Goal: Task Accomplishment & Management: Manage account settings

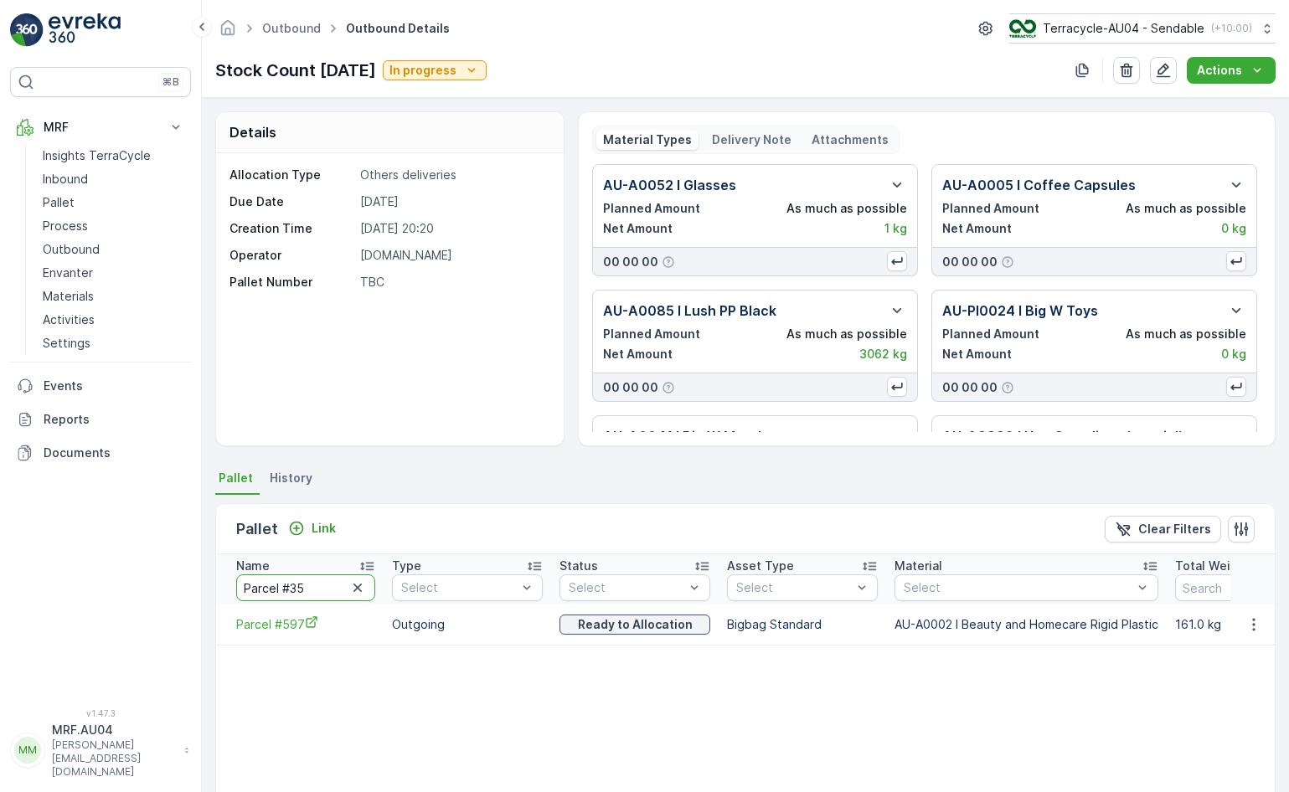
type input "Parcel #353"
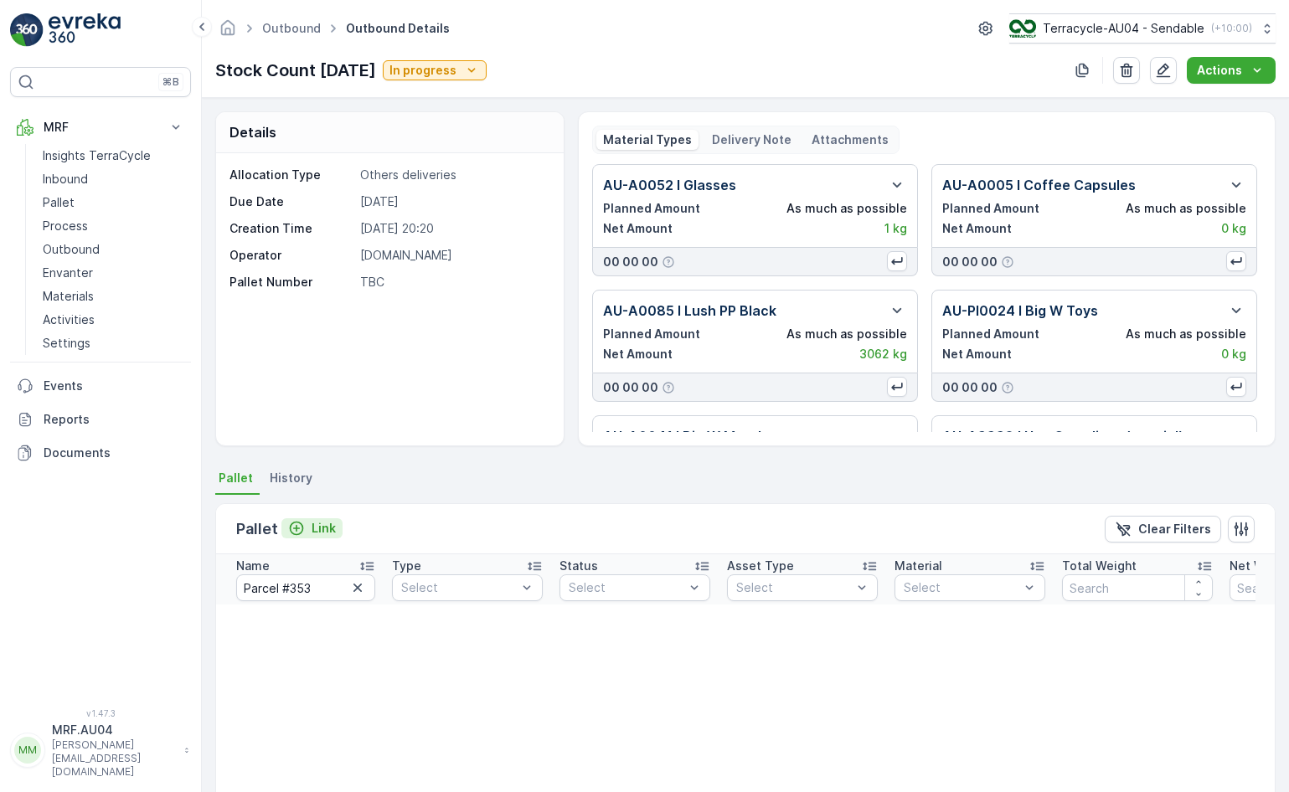
click at [320, 533] on p "Link" at bounding box center [324, 528] width 24 height 17
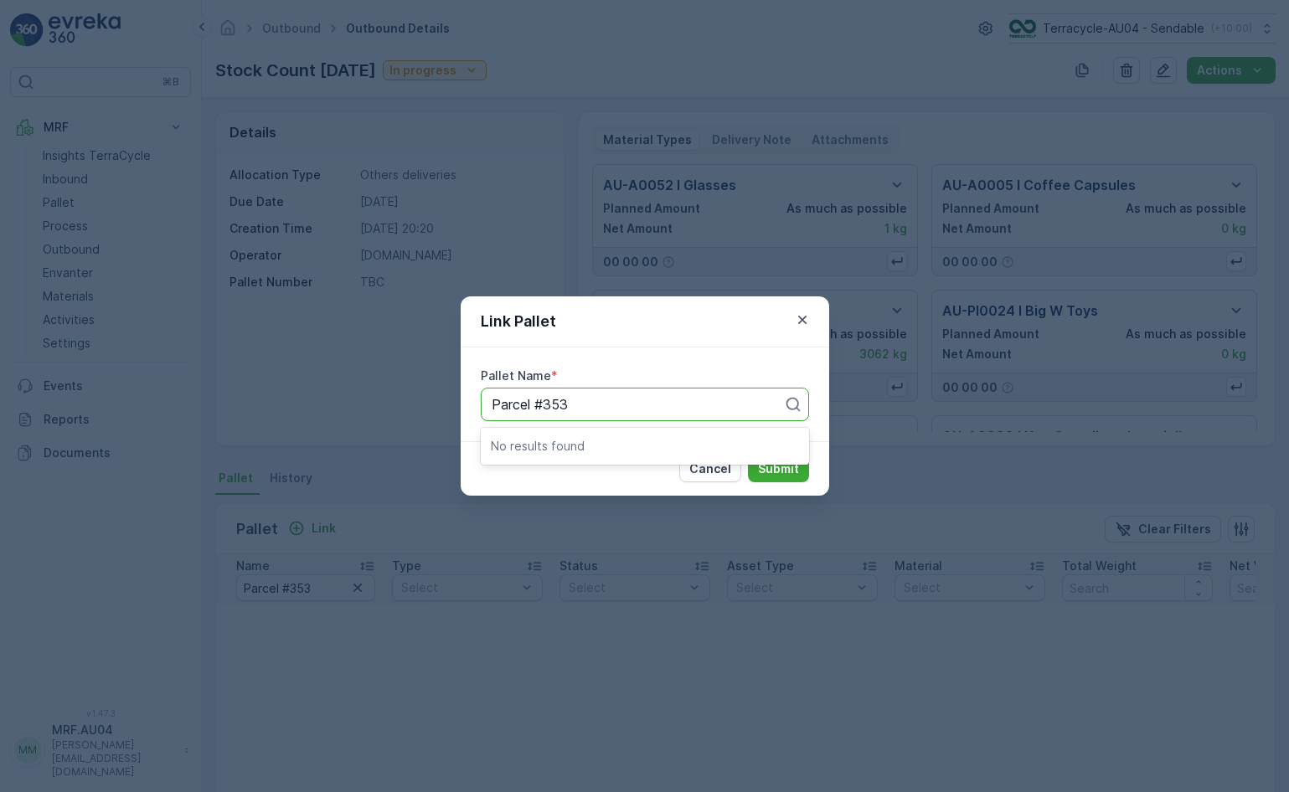
type input "Parcel #353"
click at [340, 411] on div "Link Pallet Pallet Name * Use Up and Down to choose options, press Enter to sel…" at bounding box center [644, 396] width 1289 height 792
click at [802, 322] on icon "button" at bounding box center [802, 320] width 17 height 17
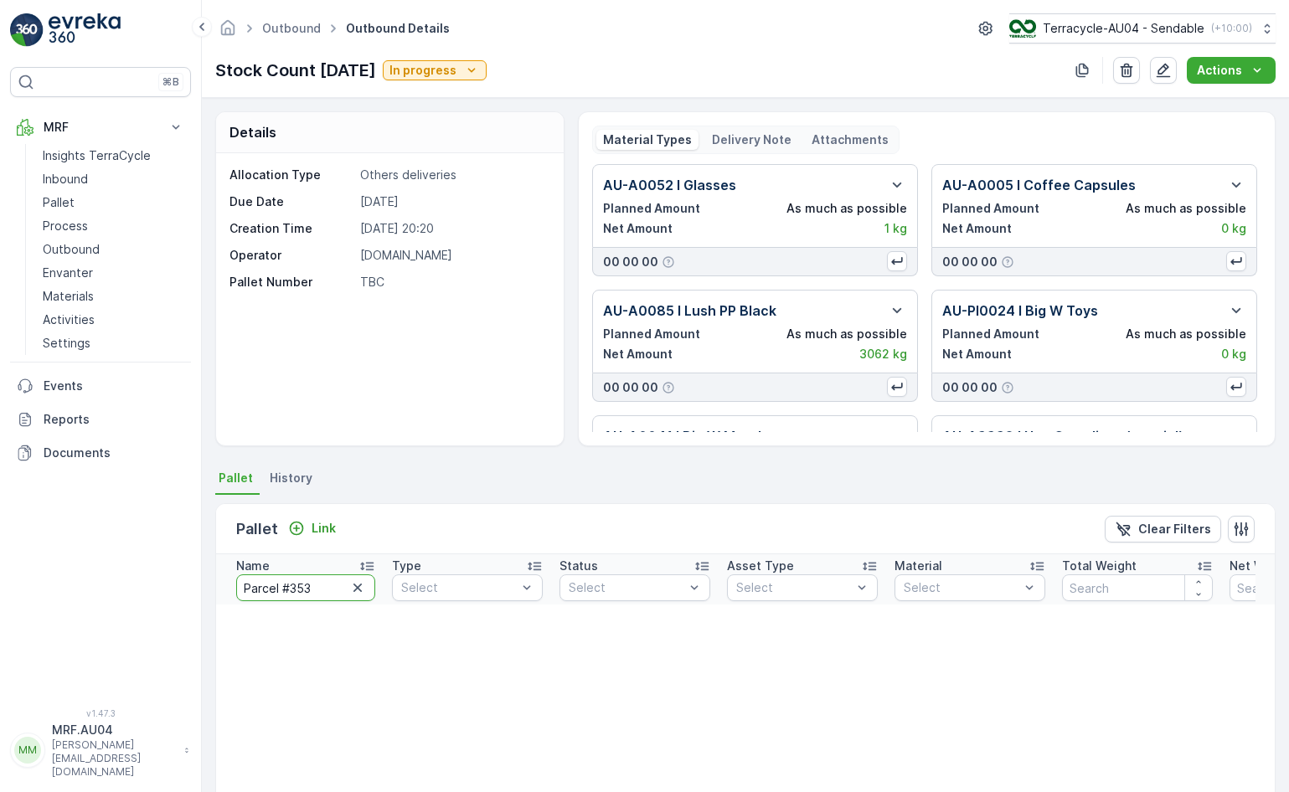
drag, startPoint x: 318, startPoint y: 591, endPoint x: 213, endPoint y: 591, distance: 105.5
click at [214, 591] on div "Details Allocation Type Others deliveries Due Date [DATE] Creation Time [DATE] …" at bounding box center [745, 445] width 1087 height 694
paste input "684"
type input "Parcel #684"
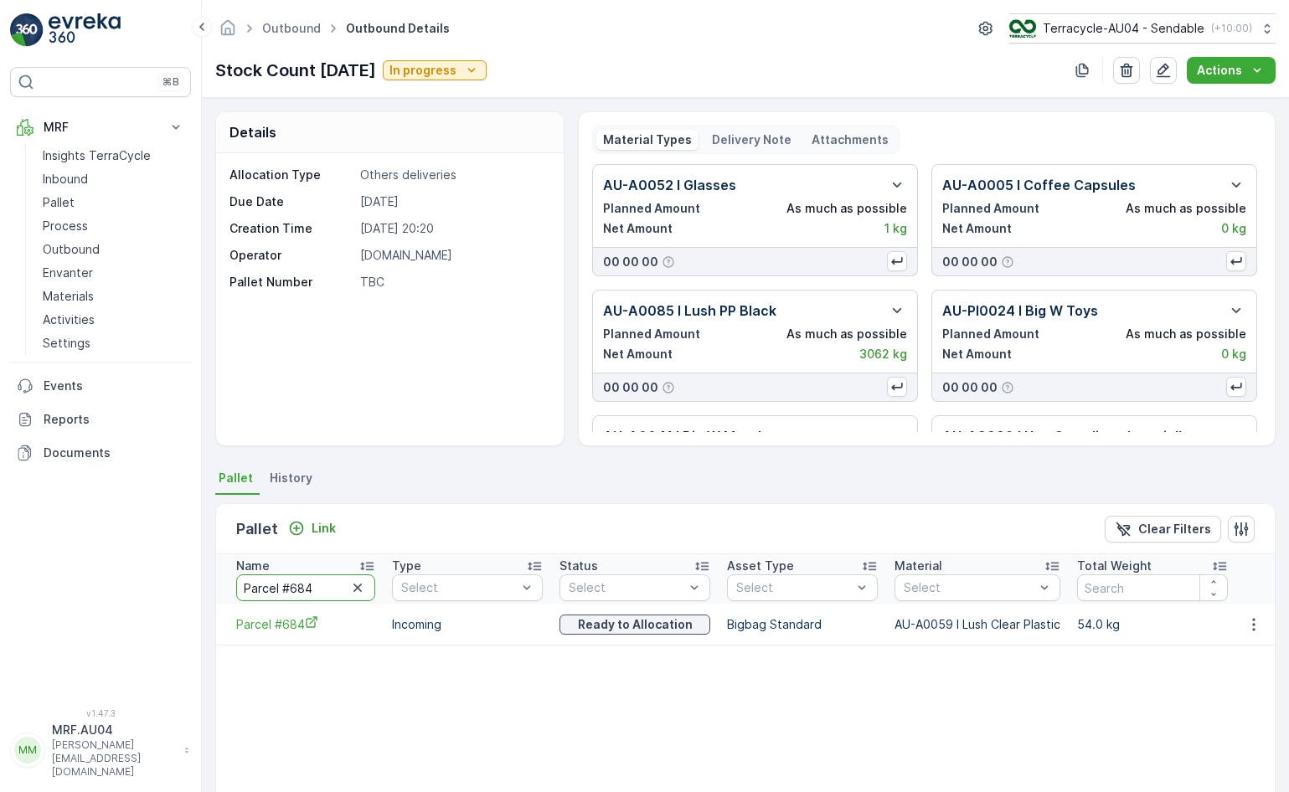
click at [322, 589] on input "Parcel #684" at bounding box center [305, 587] width 139 height 27
type input "Parcel #877"
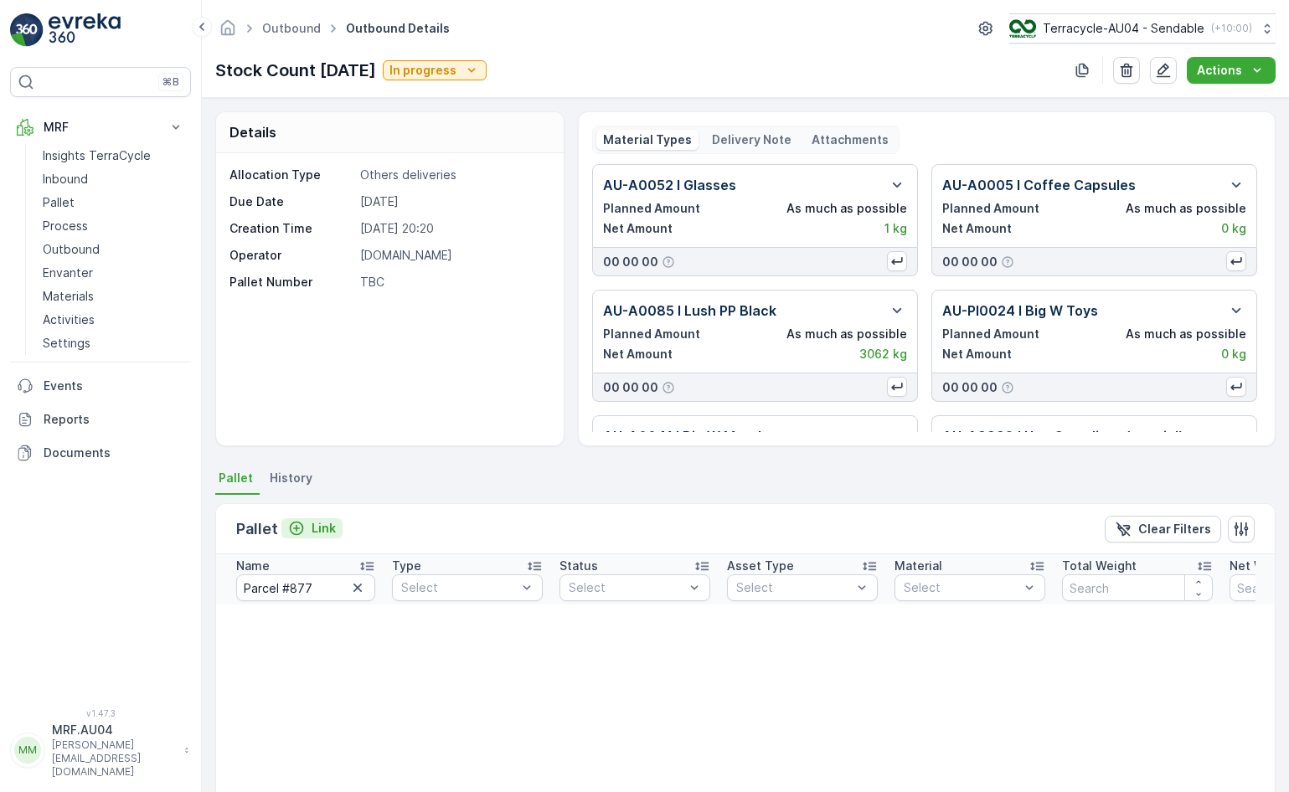
click at [315, 520] on p "Link" at bounding box center [324, 528] width 24 height 17
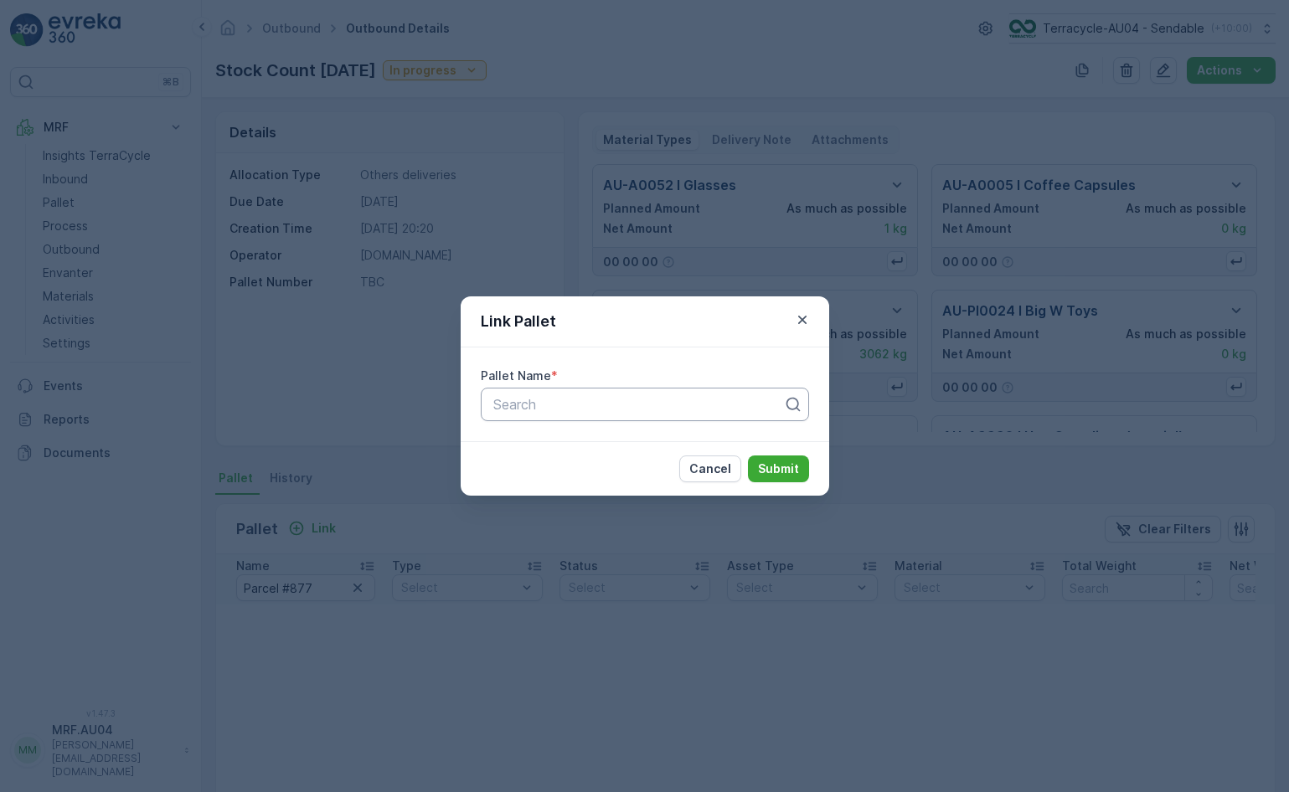
click at [584, 392] on div "Search" at bounding box center [645, 404] width 328 height 33
paste input "Parcel_AU04 #564"
type input "Parcel_AU04 #564"
click at [639, 444] on div "Parcel_AU04 #564" at bounding box center [645, 445] width 308 height 15
click at [788, 469] on p "Submit" at bounding box center [778, 469] width 41 height 17
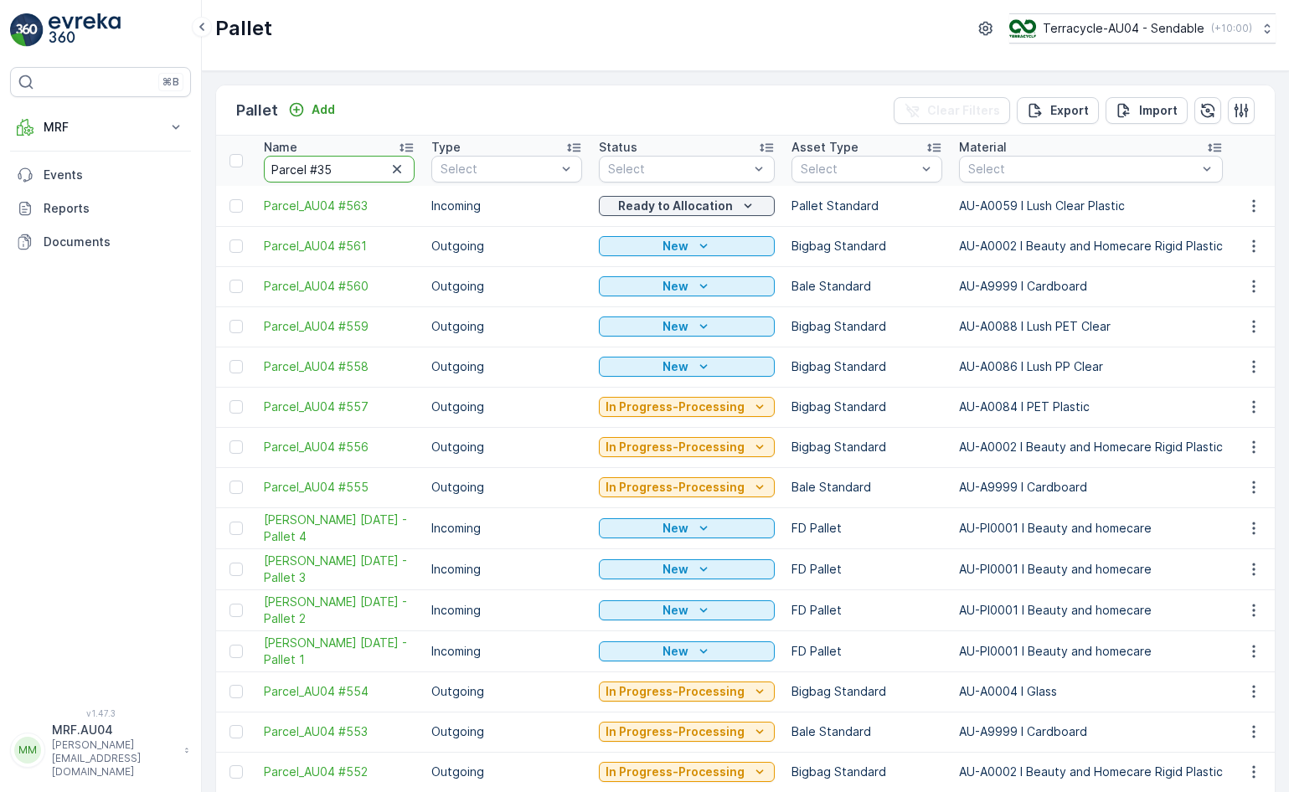
type input "Parcel #353"
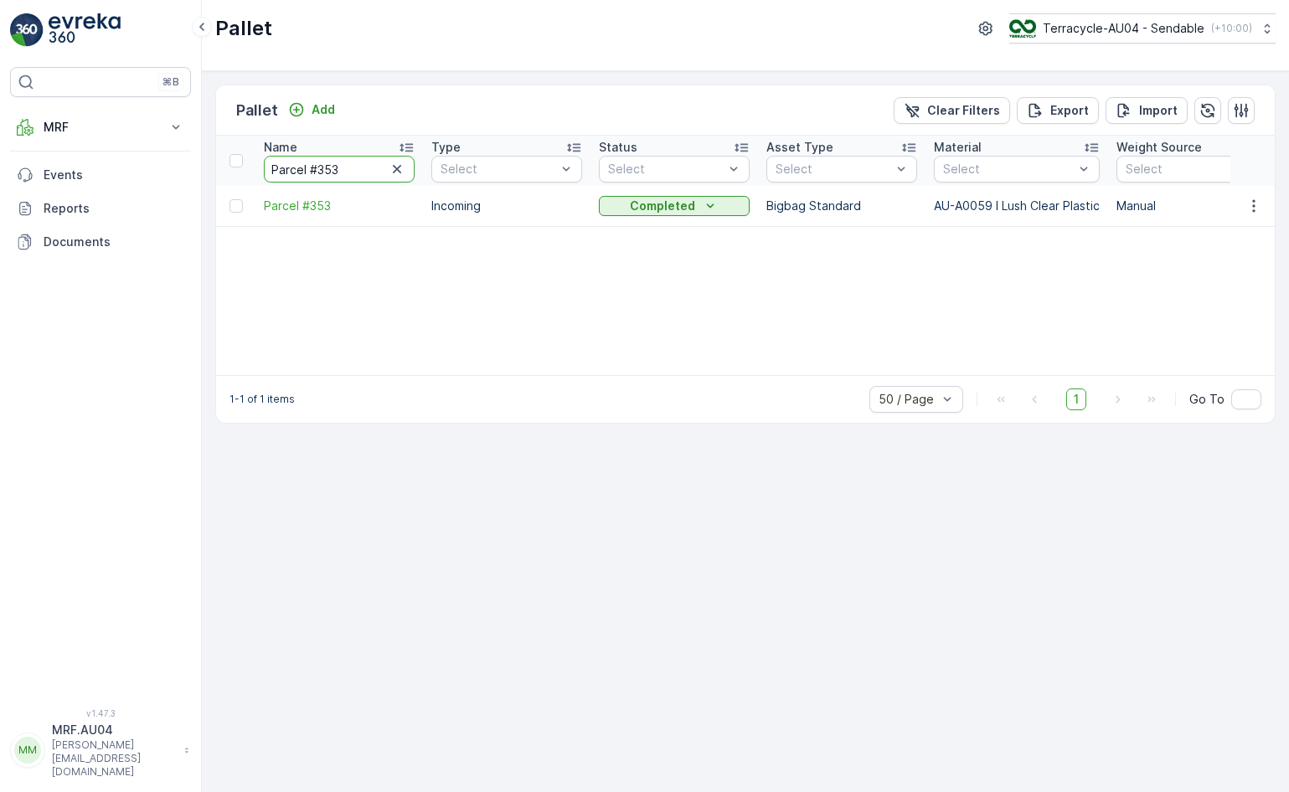
click at [348, 172] on input "Parcel #353" at bounding box center [339, 169] width 151 height 27
type input "Parcel #"
click at [359, 178] on input "Parcel #" at bounding box center [339, 169] width 151 height 27
type input "Parcel #684"
drag, startPoint x: 262, startPoint y: 205, endPoint x: 335, endPoint y: 202, distance: 72.9
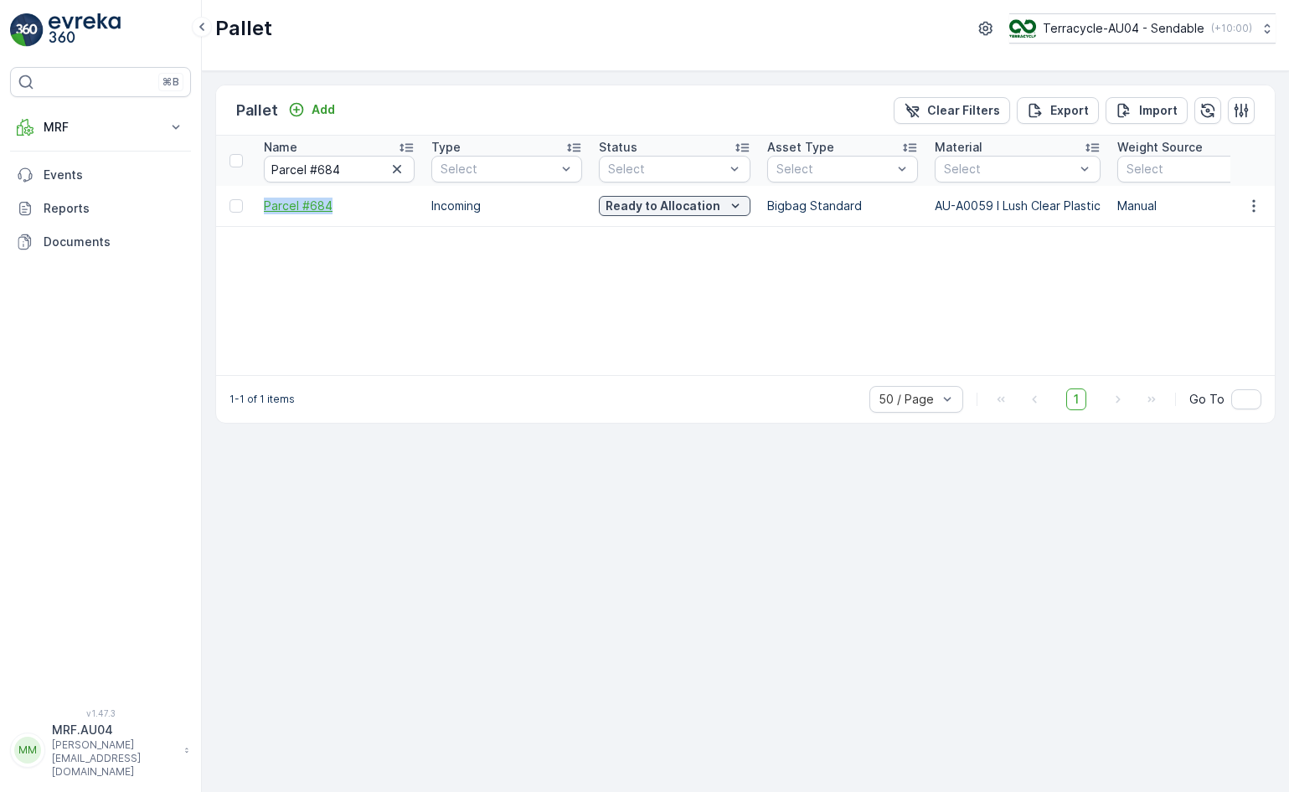
click at [336, 202] on td "Parcel #684" at bounding box center [338, 206] width 167 height 40
copy span "Parcel #684"
click at [363, 167] on input "Parcel #684" at bounding box center [339, 169] width 151 height 27
type input "Parcel #877"
click at [669, 191] on td "Blocked" at bounding box center [673, 206] width 167 height 40
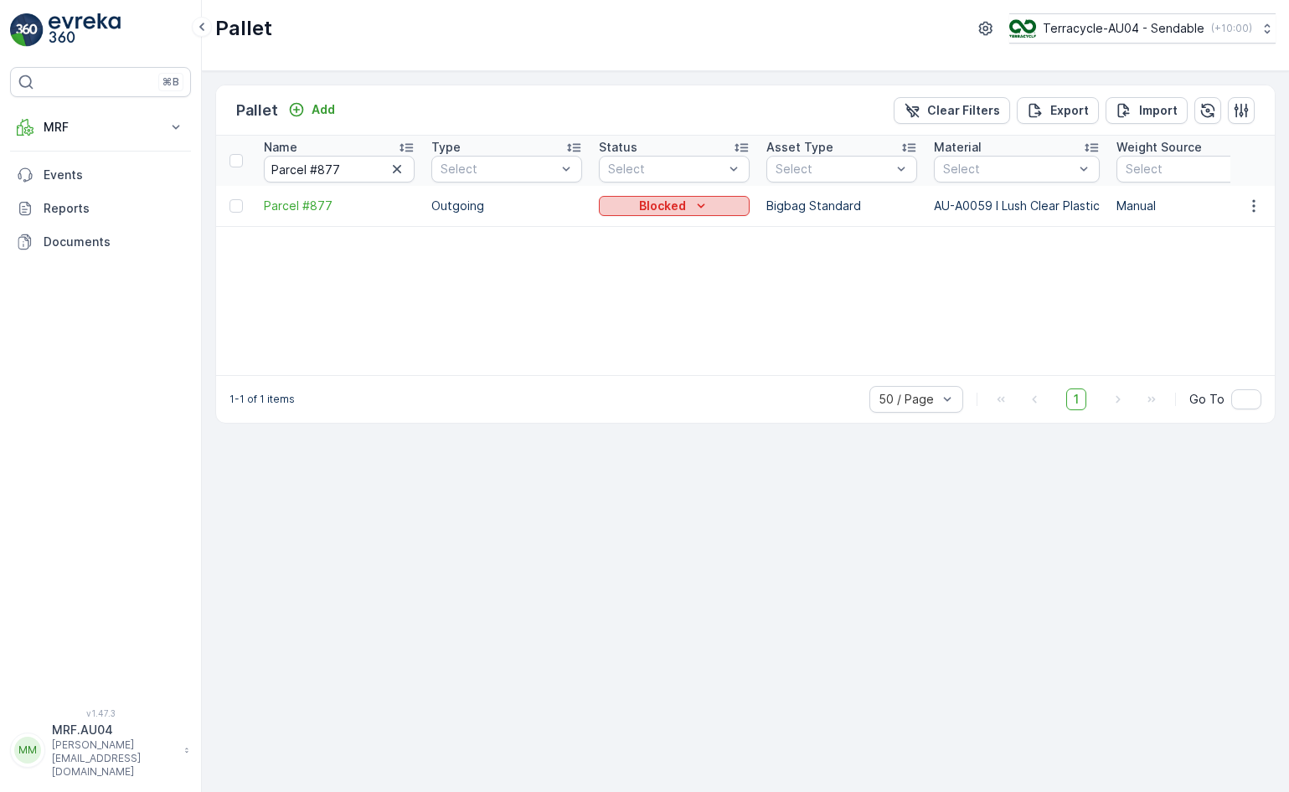
click at [661, 214] on p "Blocked" at bounding box center [662, 206] width 47 height 17
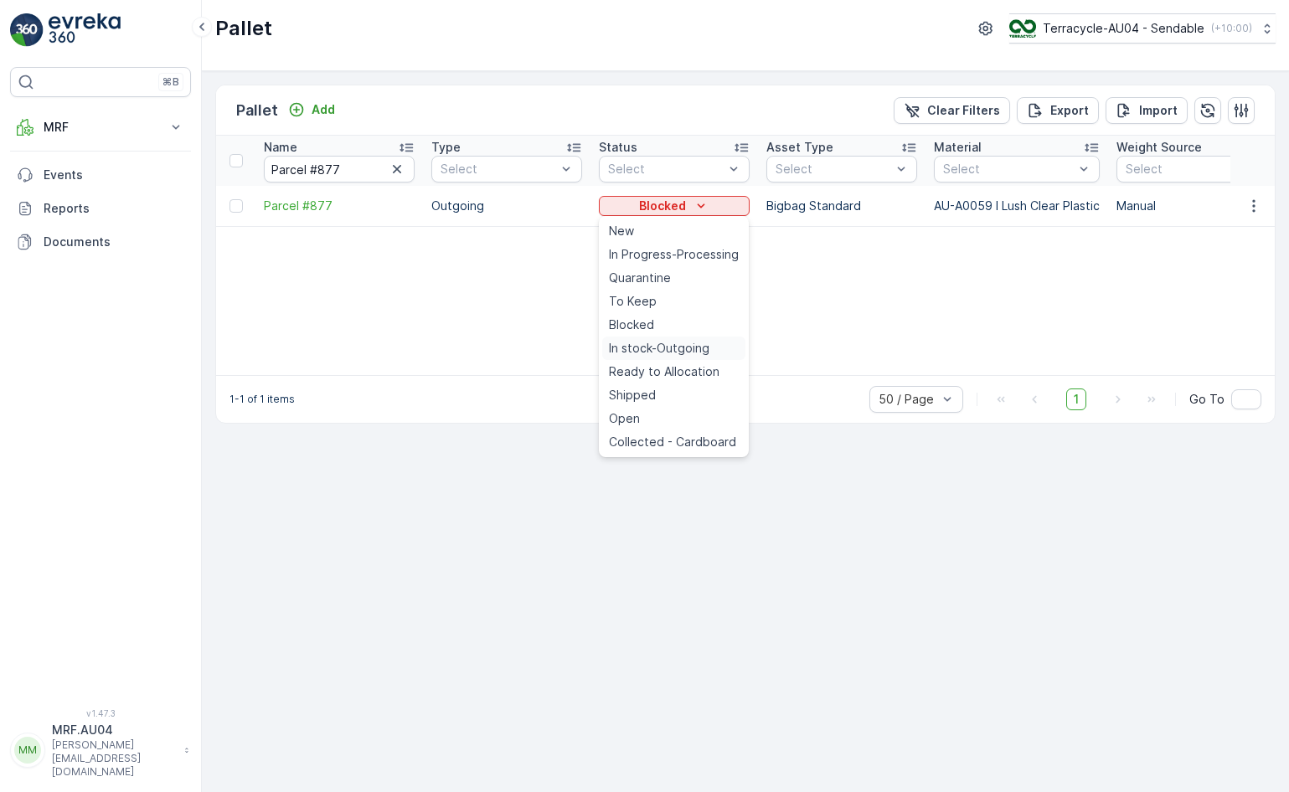
click at [659, 358] on div "In stock-Outgoing" at bounding box center [673, 348] width 143 height 23
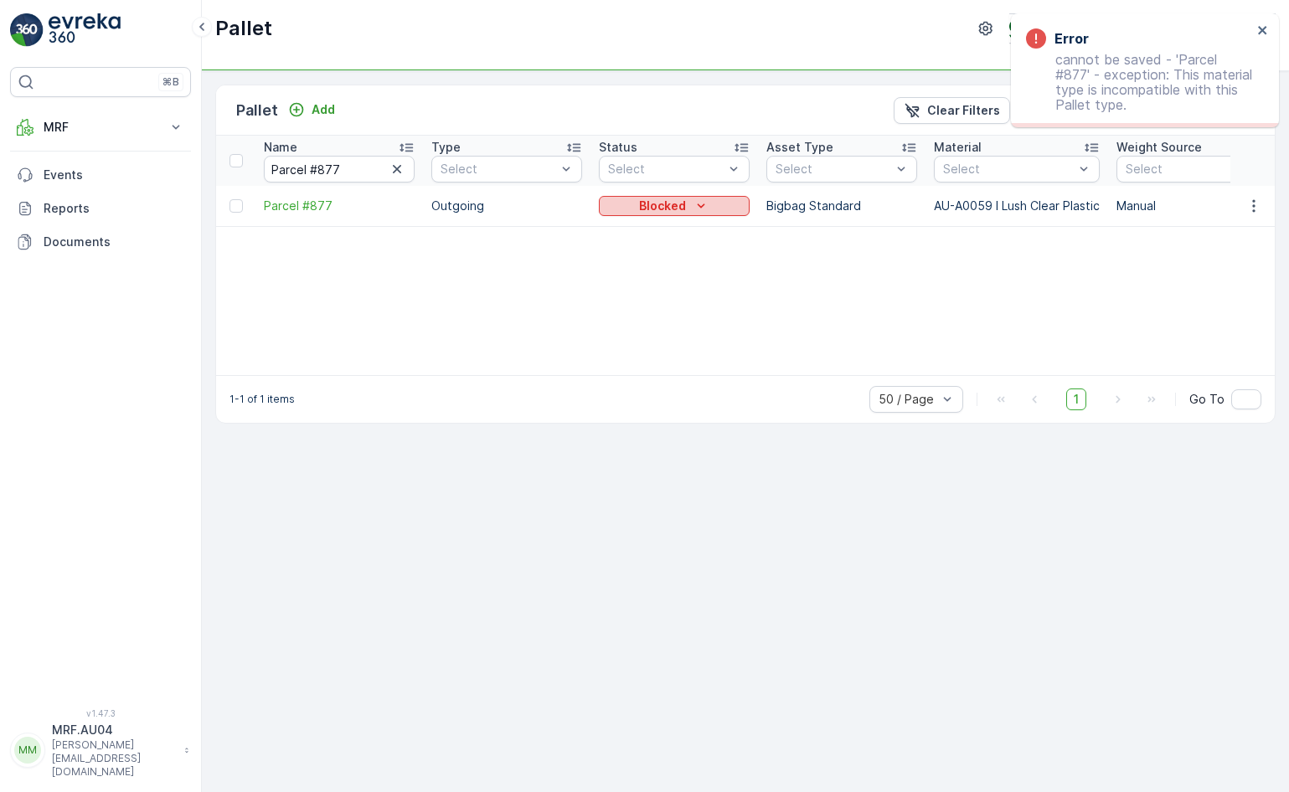
click at [641, 212] on p "Blocked" at bounding box center [662, 206] width 47 height 17
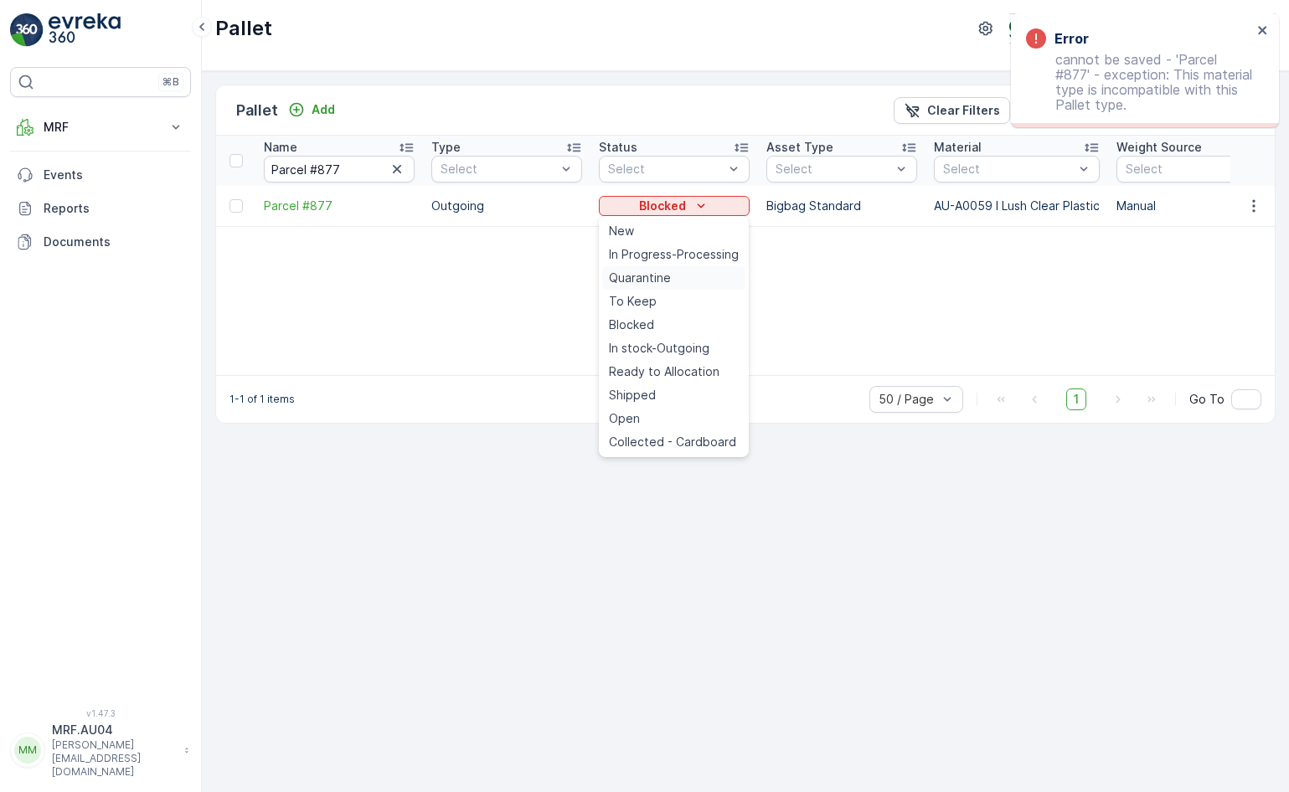
click at [688, 288] on div "Quarantine" at bounding box center [673, 277] width 143 height 23
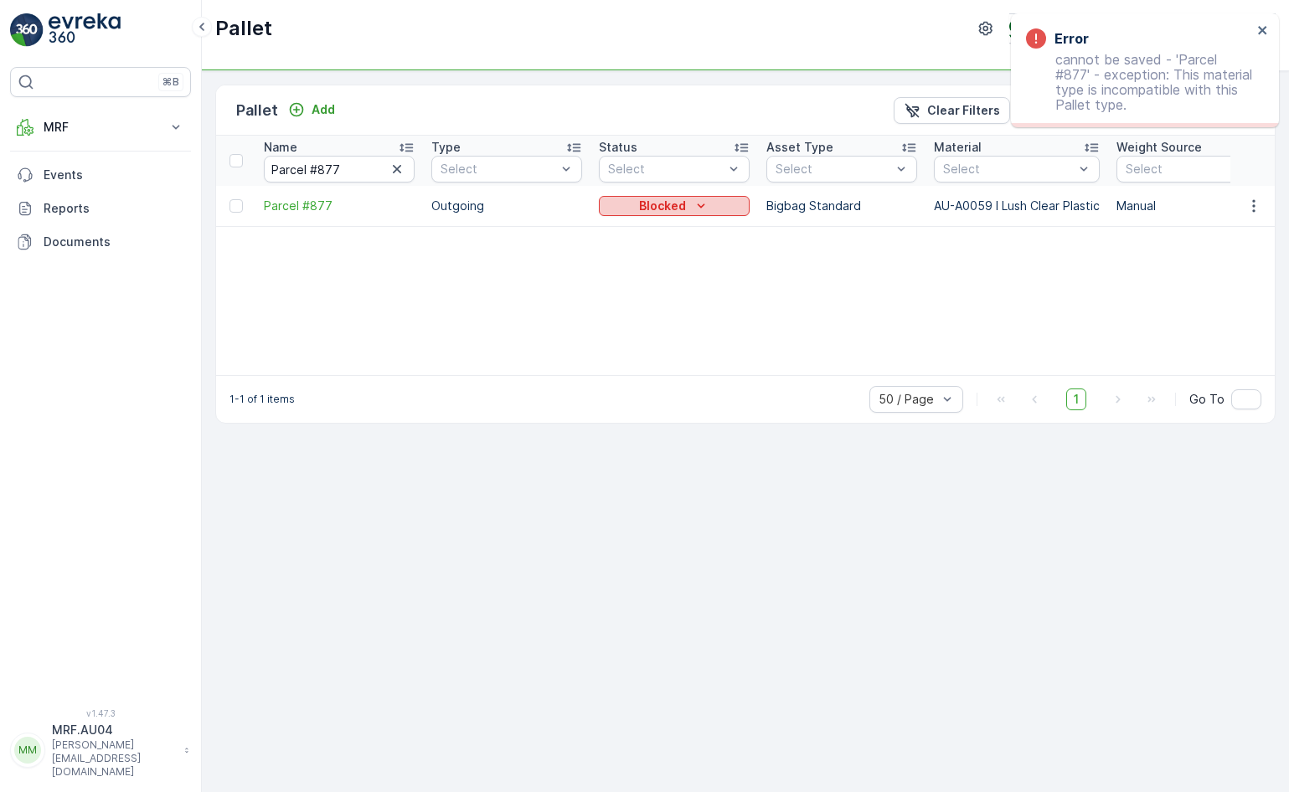
click at [708, 198] on icon "Blocked" at bounding box center [701, 206] width 17 height 17
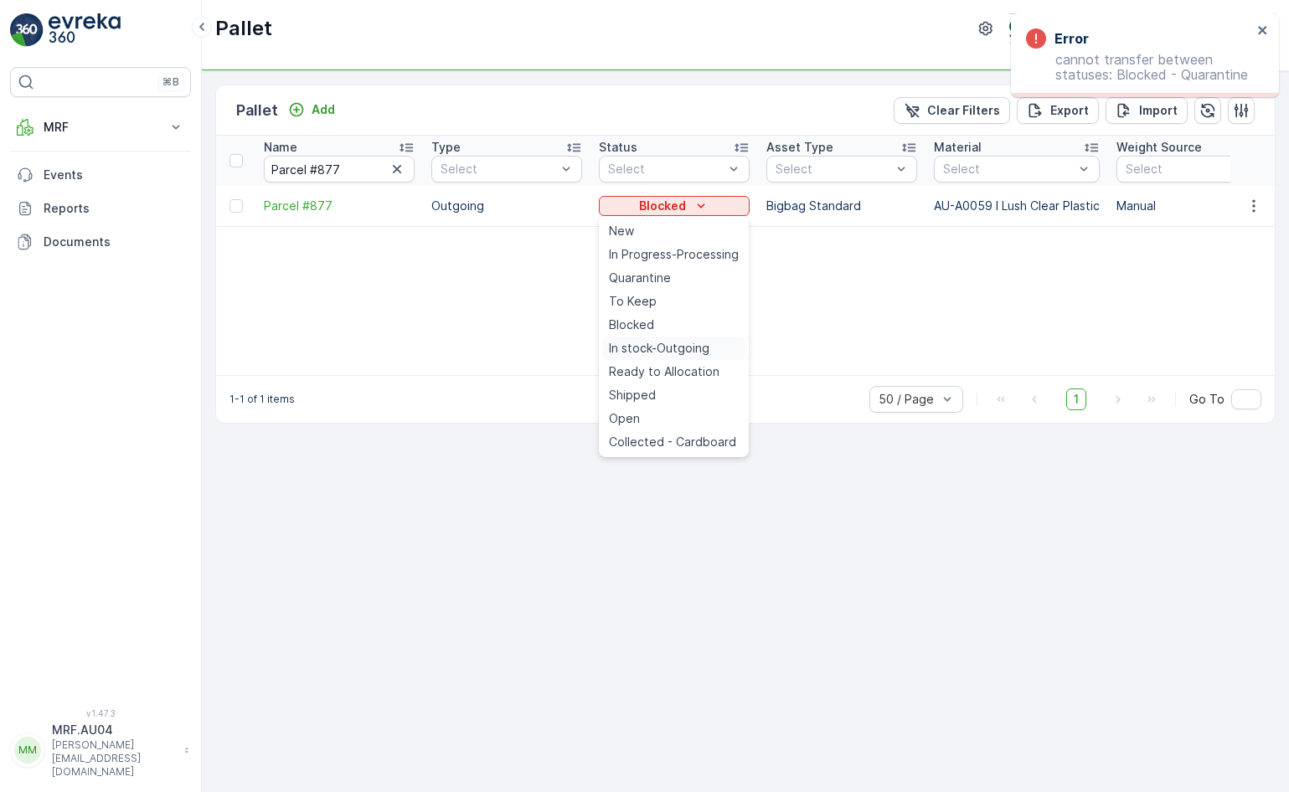
click at [690, 347] on span "In stock-Outgoing" at bounding box center [659, 348] width 100 height 17
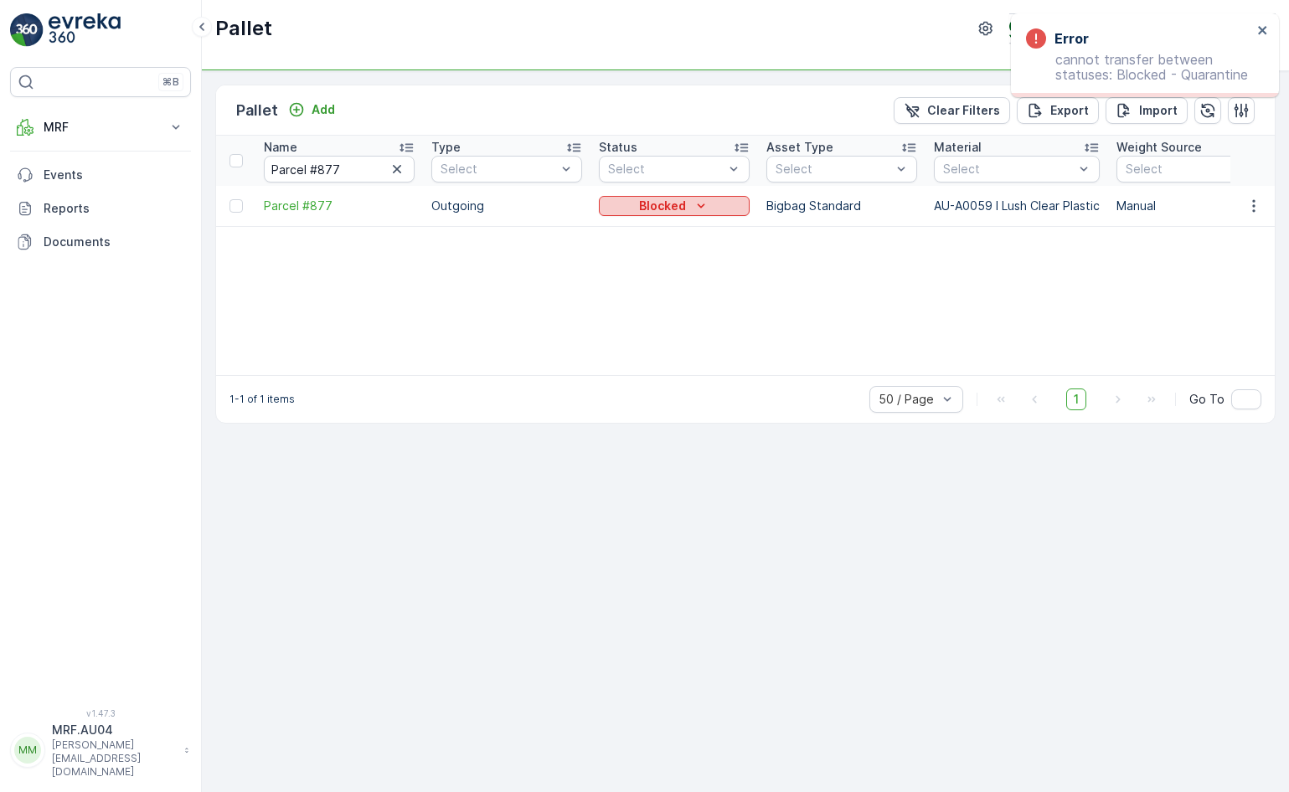
click at [695, 205] on icon "Blocked" at bounding box center [701, 206] width 17 height 17
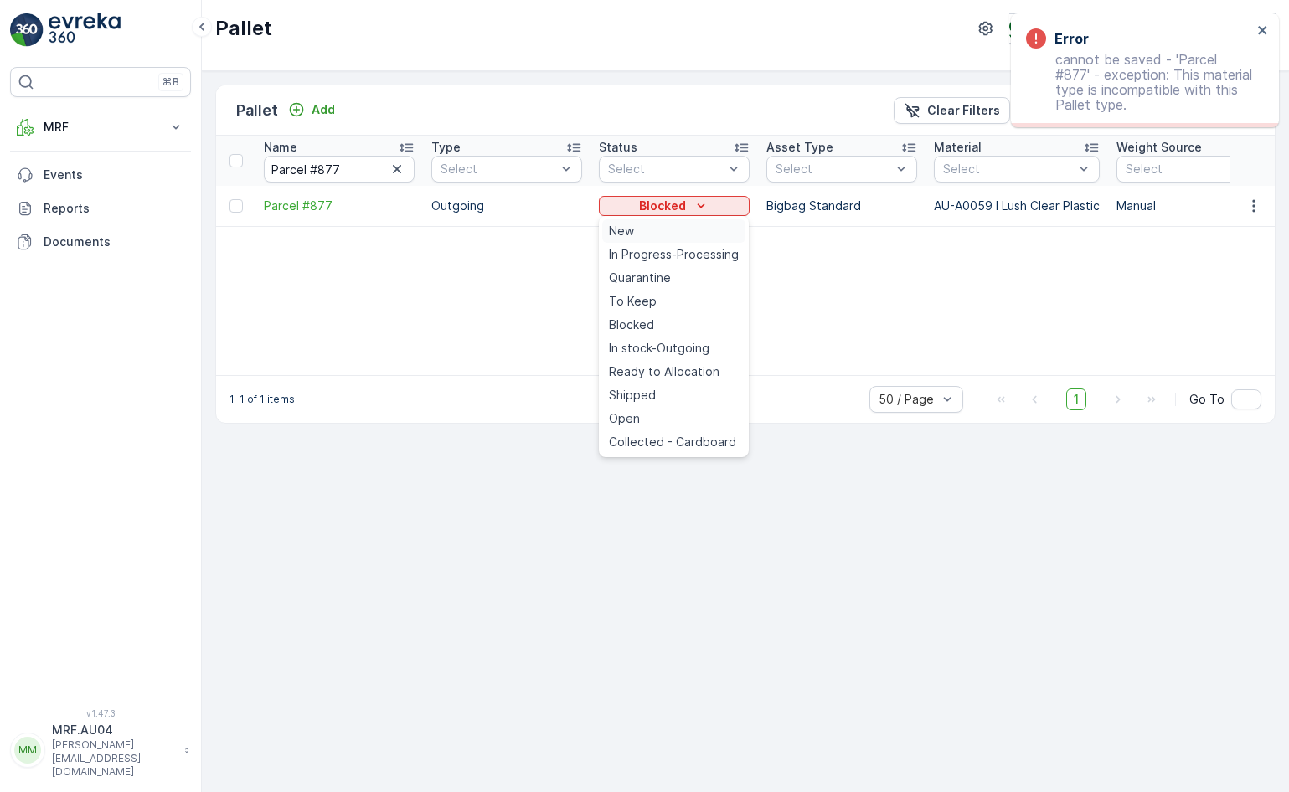
click at [691, 230] on div "New" at bounding box center [673, 230] width 143 height 23
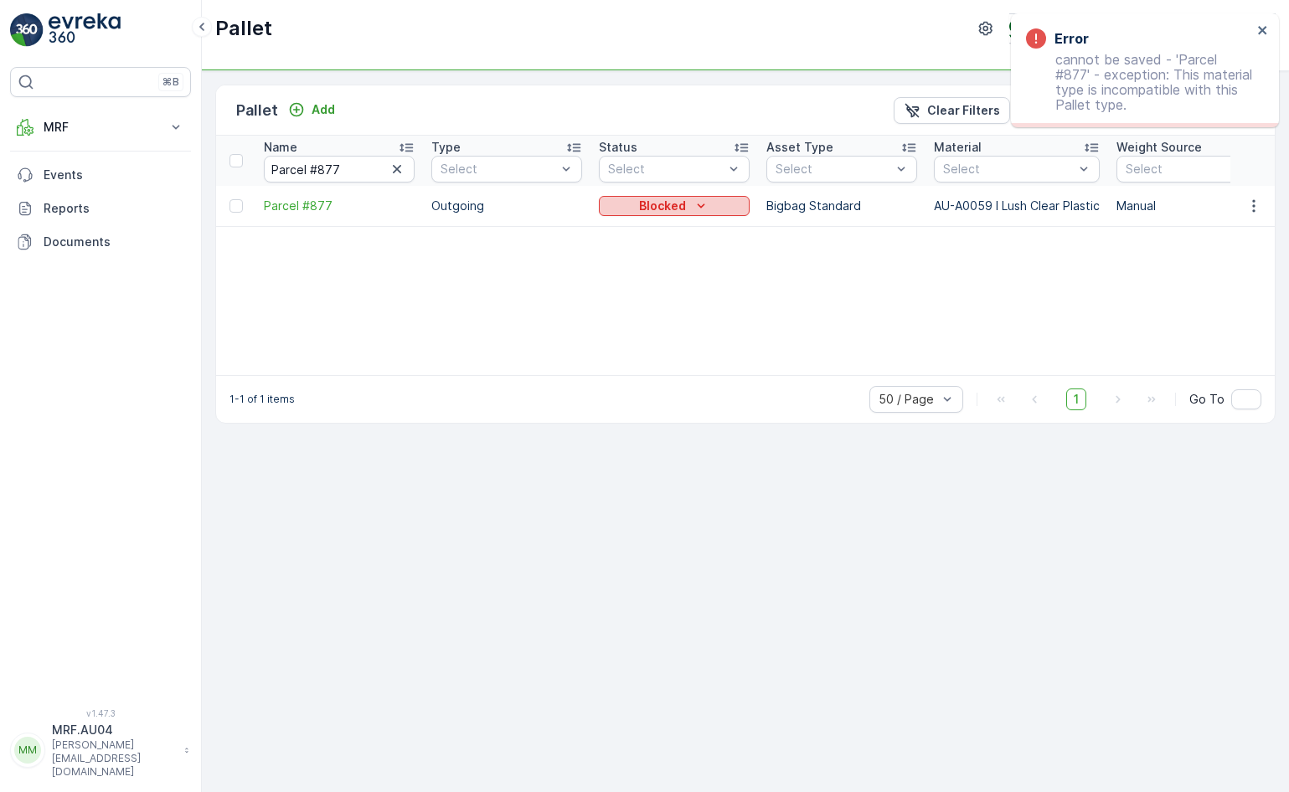
click at [698, 206] on icon "Blocked" at bounding box center [702, 205] width 8 height 4
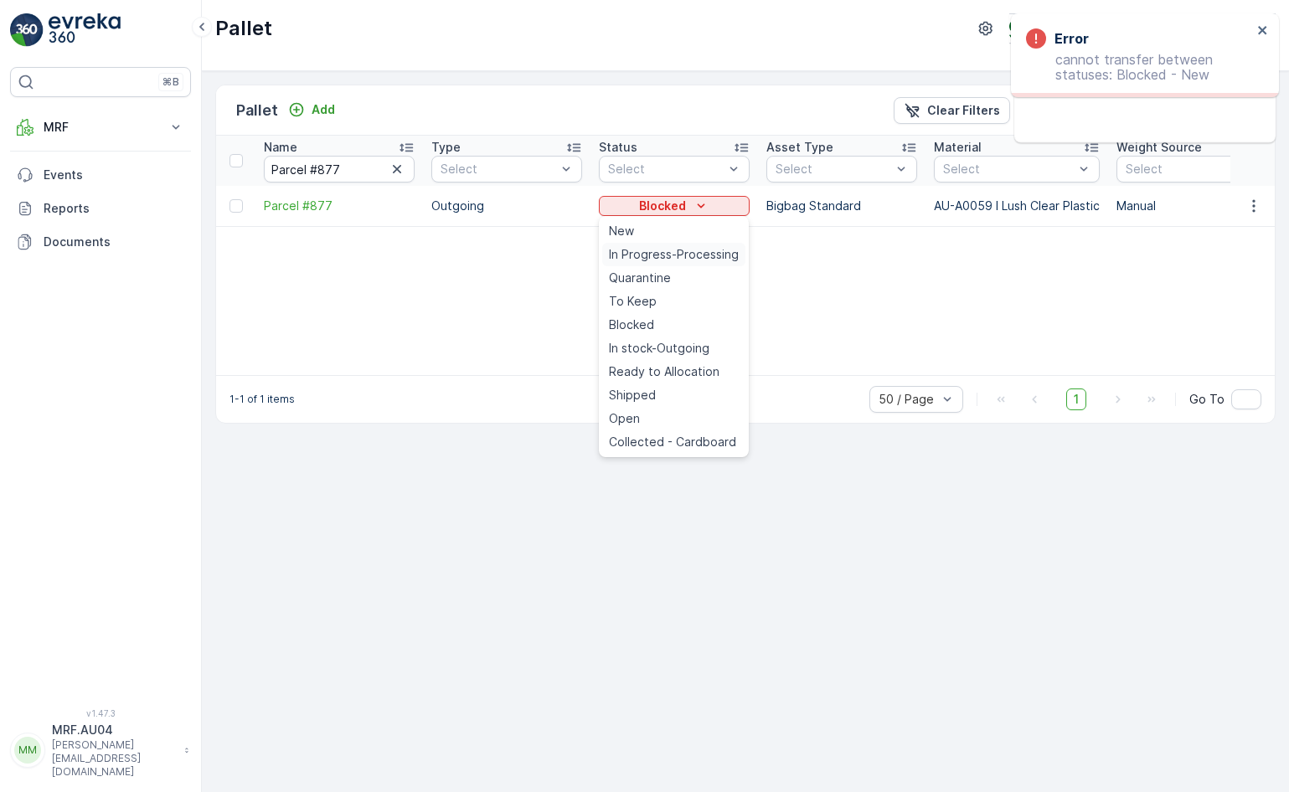
click at [693, 250] on span "In Progress-Processing" at bounding box center [674, 254] width 130 height 17
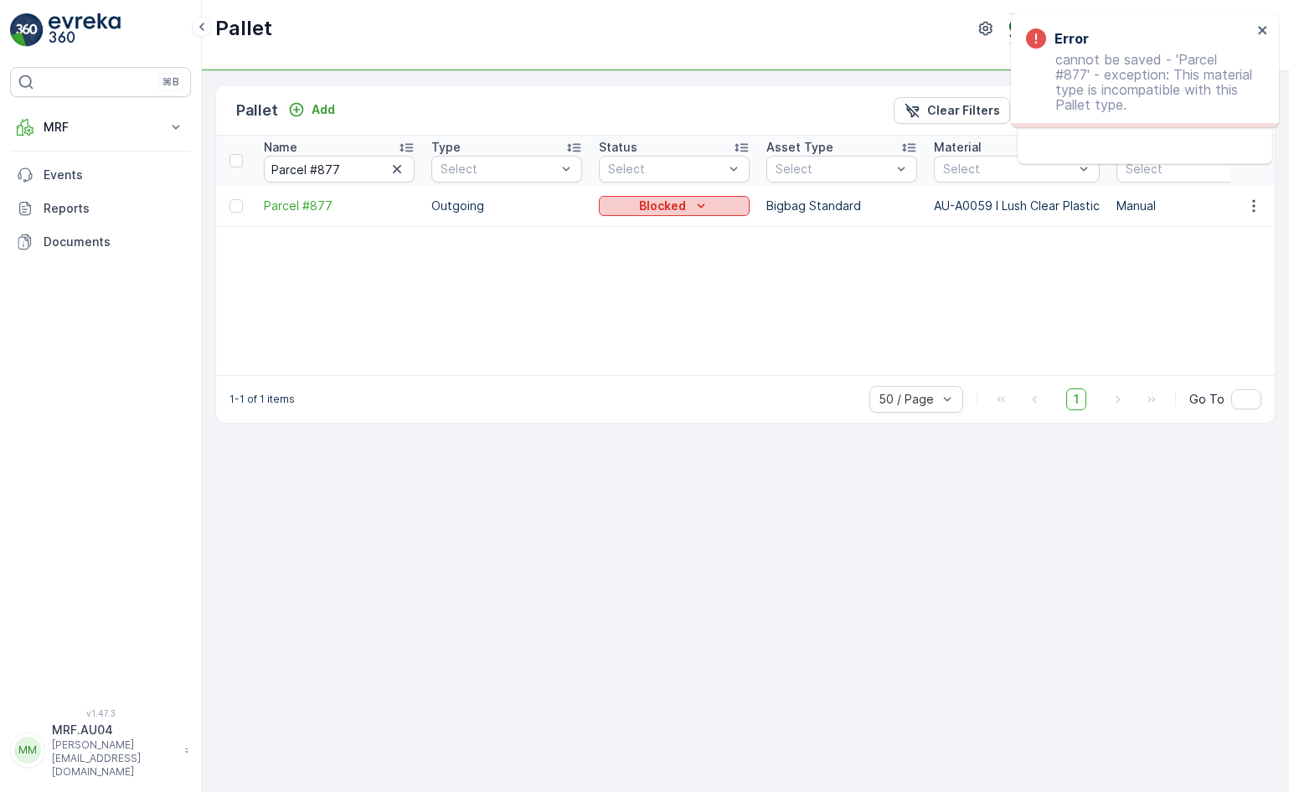
click at [708, 201] on icon "Blocked" at bounding box center [701, 206] width 17 height 17
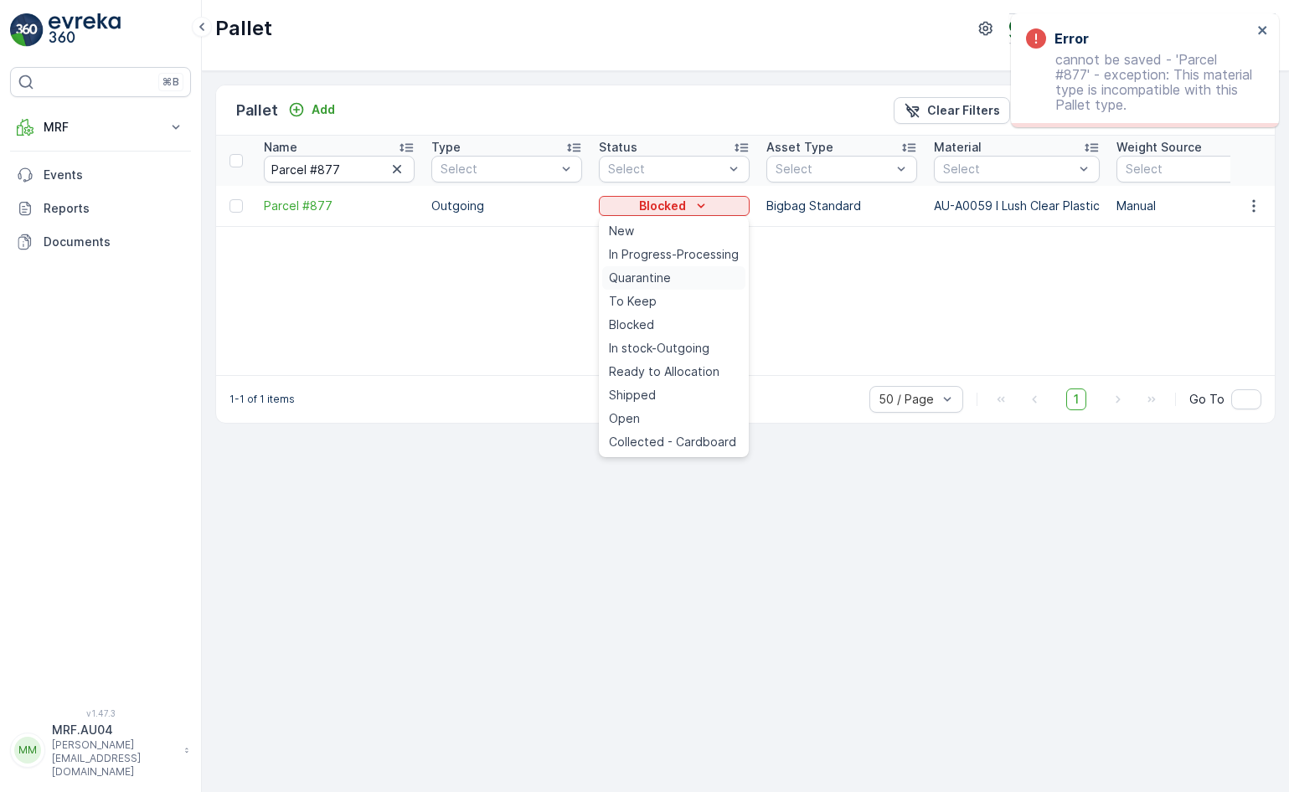
click at [683, 276] on div "Quarantine" at bounding box center [673, 277] width 143 height 23
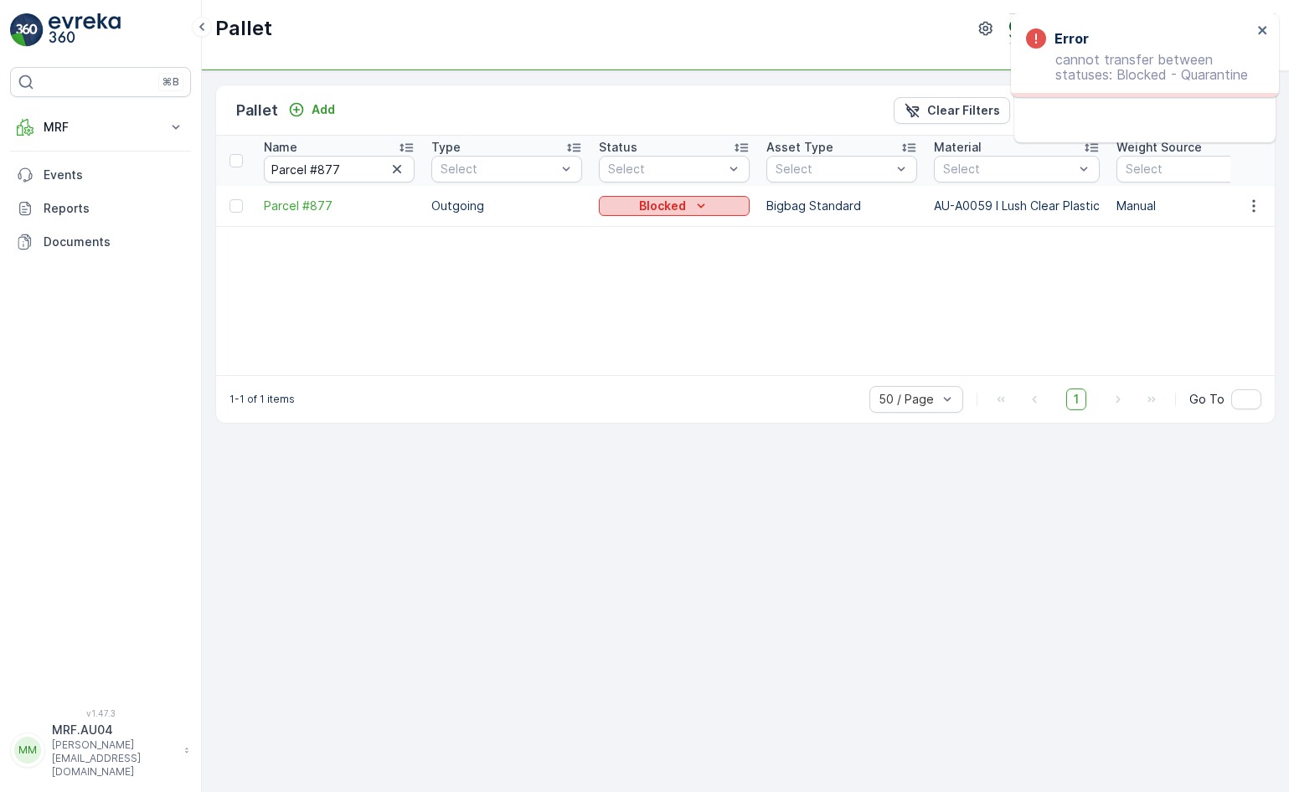
click at [705, 207] on icon "Blocked" at bounding box center [701, 206] width 17 height 17
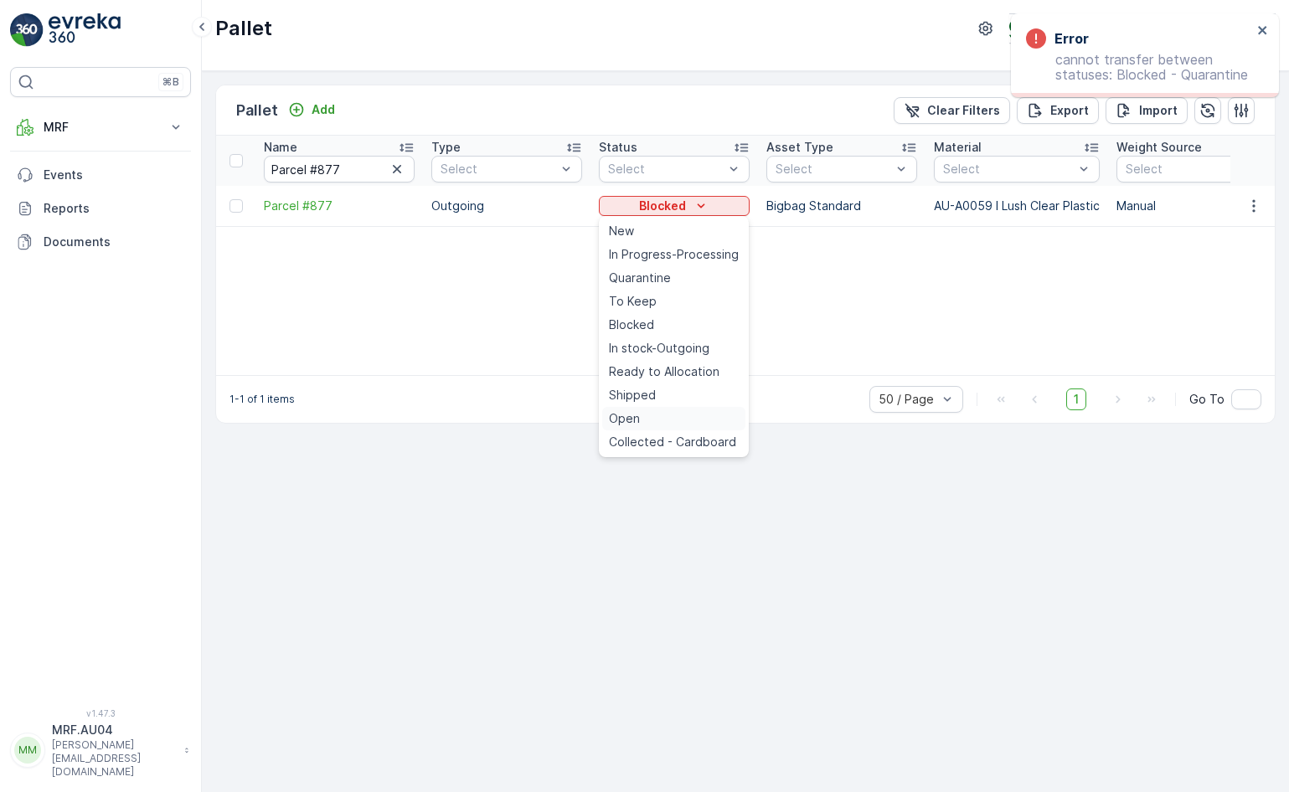
click at [662, 428] on div "Open" at bounding box center [673, 418] width 143 height 23
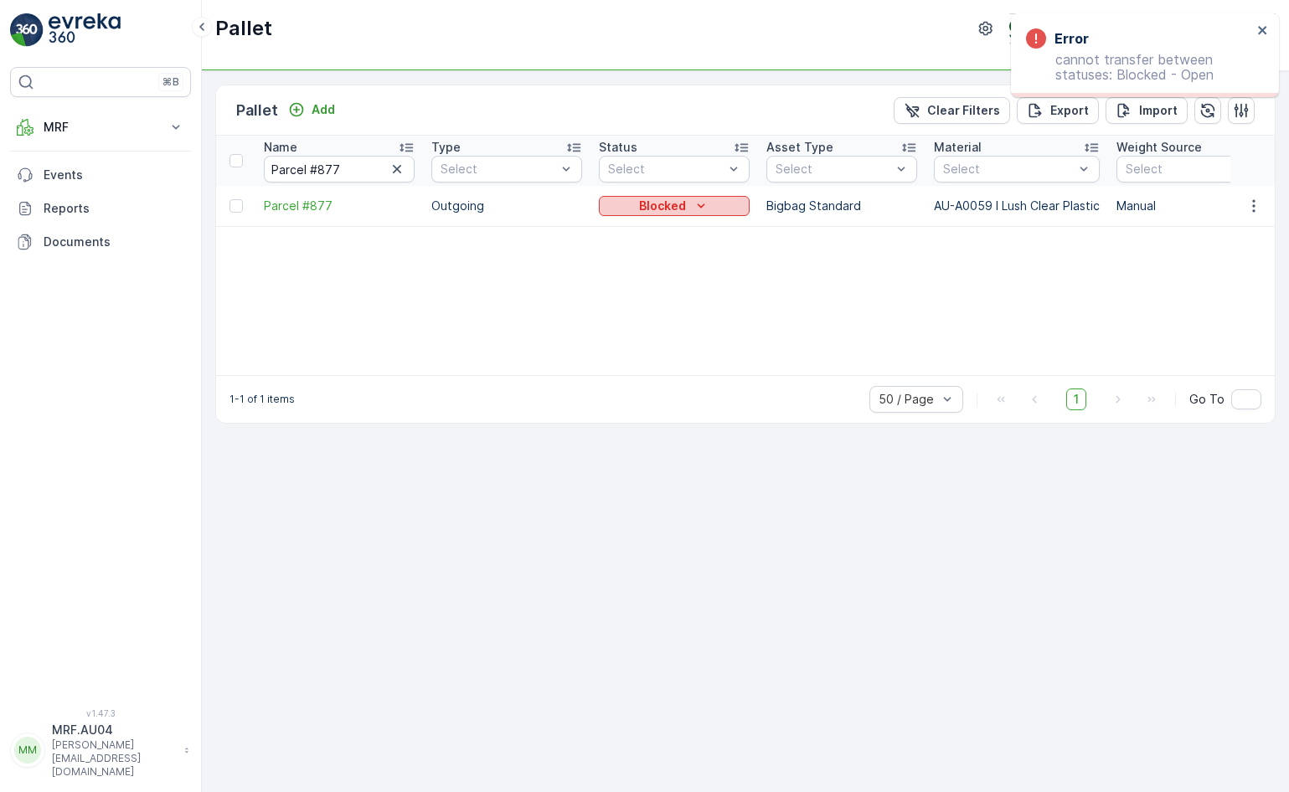
click at [667, 205] on p "Blocked" at bounding box center [662, 206] width 47 height 17
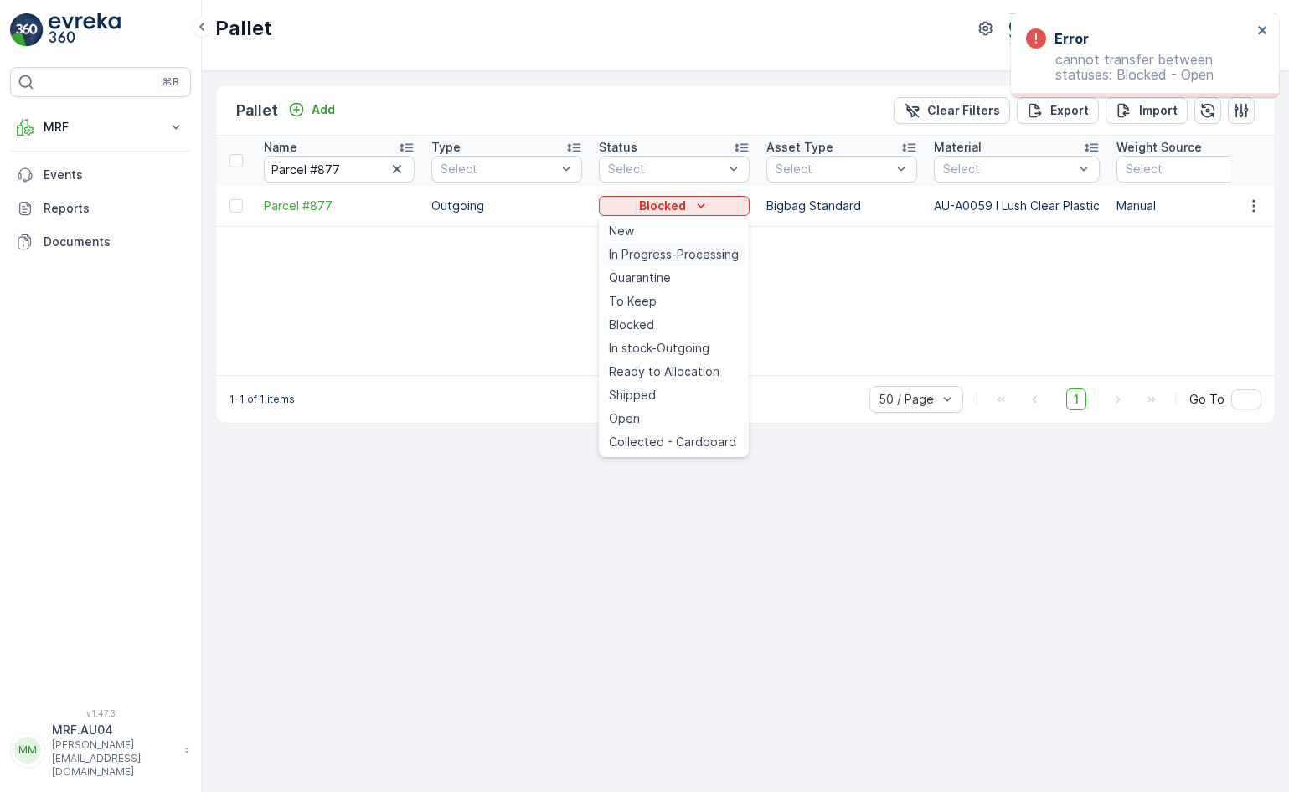
click at [667, 260] on span "In Progress-Processing" at bounding box center [674, 254] width 130 height 17
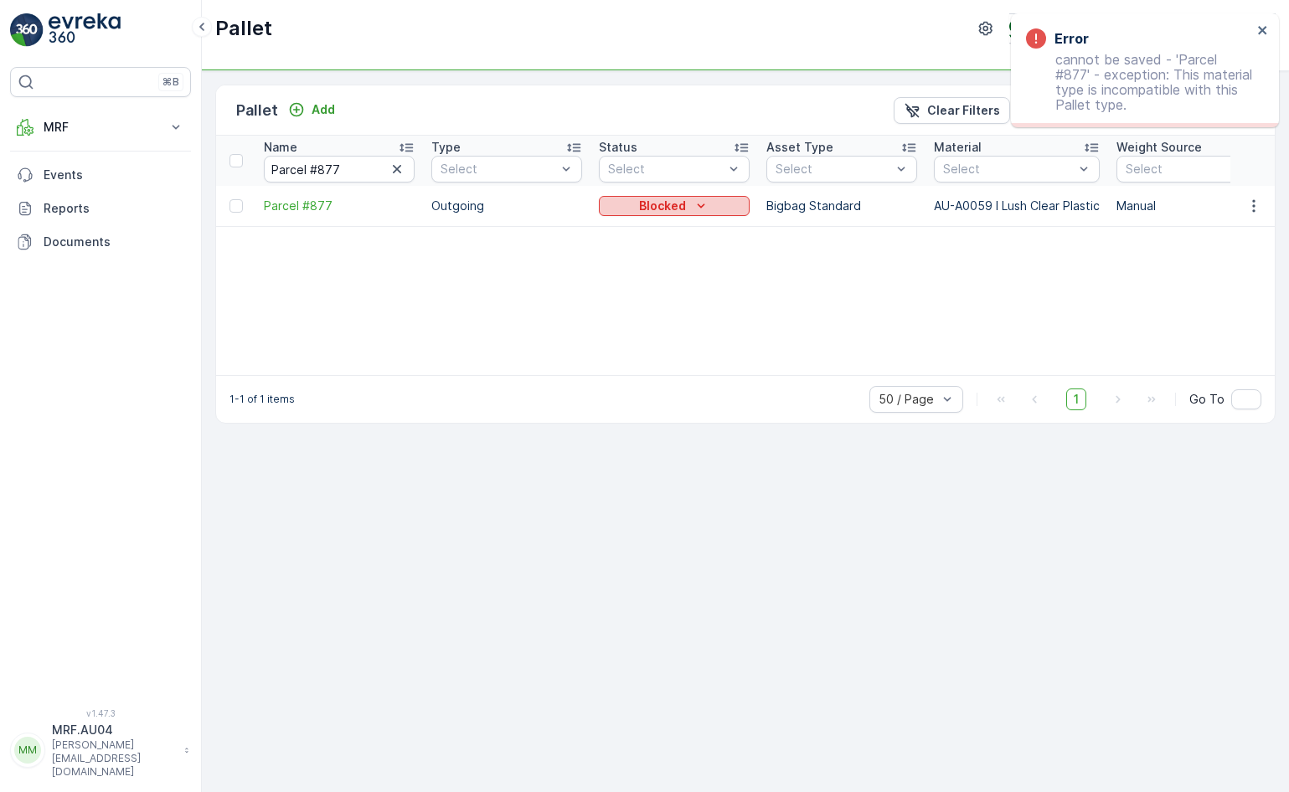
click at [694, 212] on icon "Blocked" at bounding box center [701, 206] width 17 height 17
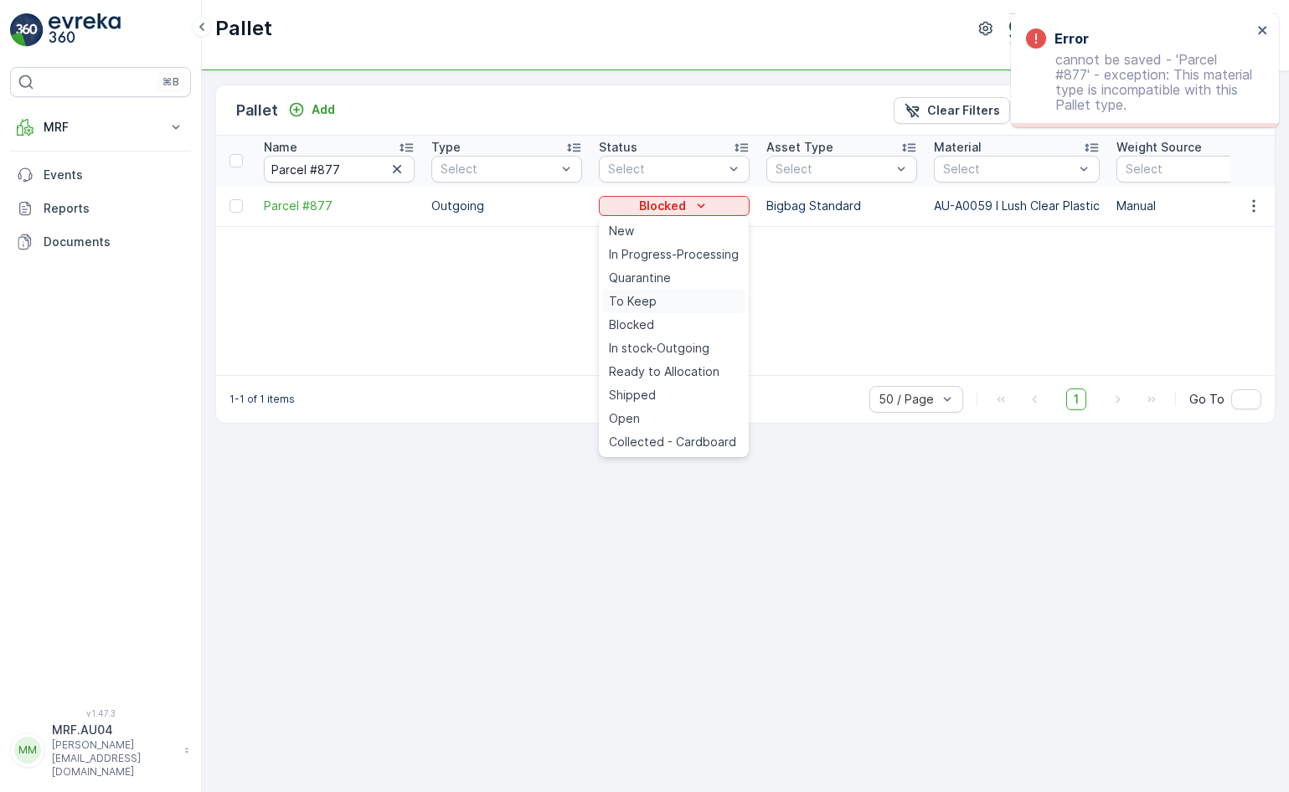
click at [678, 301] on div "To Keep" at bounding box center [673, 301] width 143 height 23
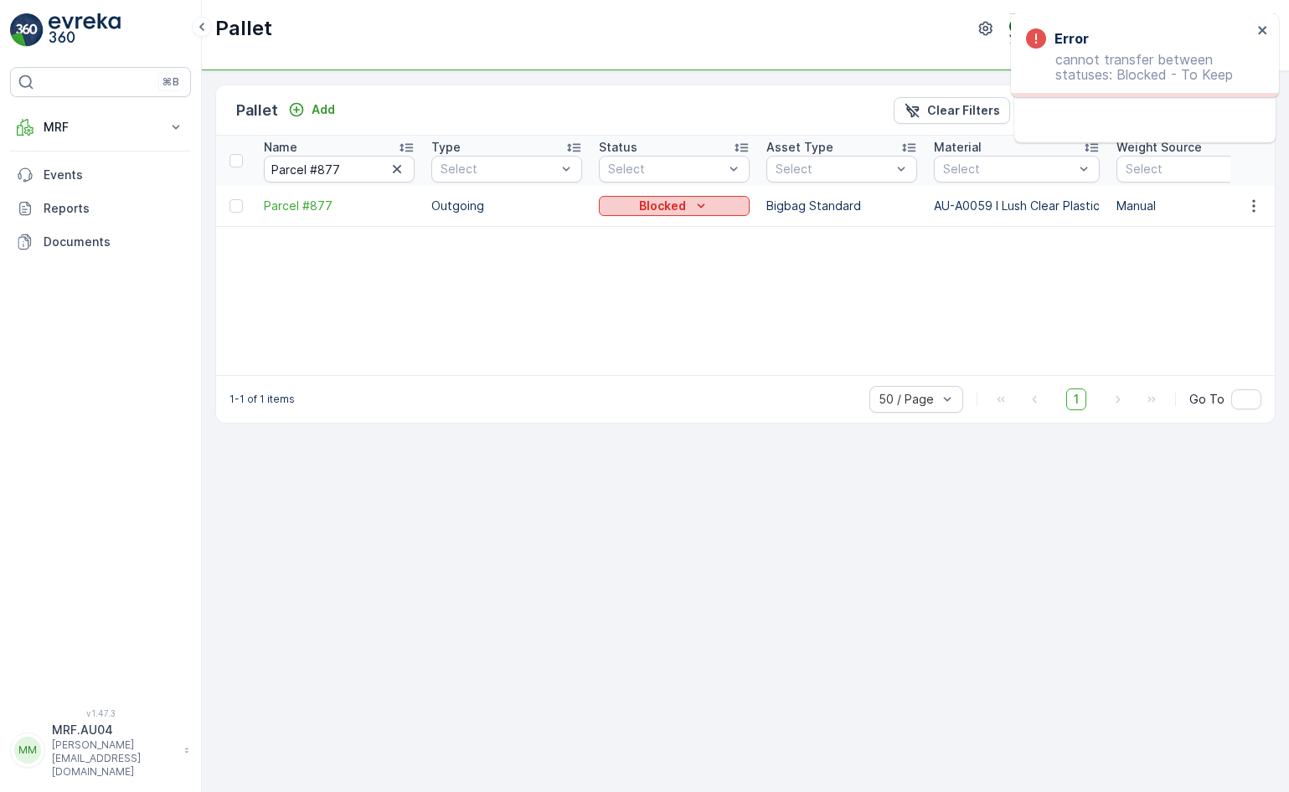
click at [701, 206] on icon "Blocked" at bounding box center [702, 205] width 8 height 4
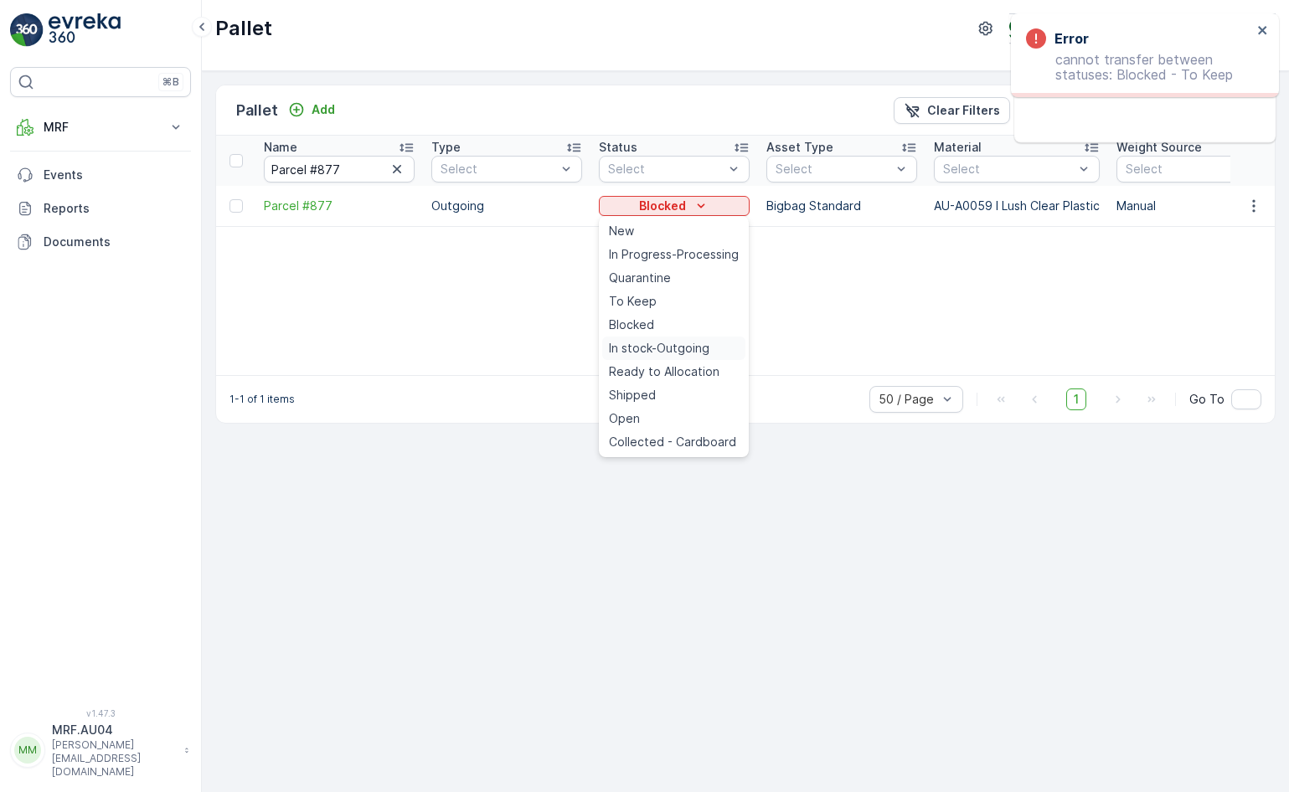
click at [676, 347] on span "In stock-Outgoing" at bounding box center [659, 348] width 100 height 17
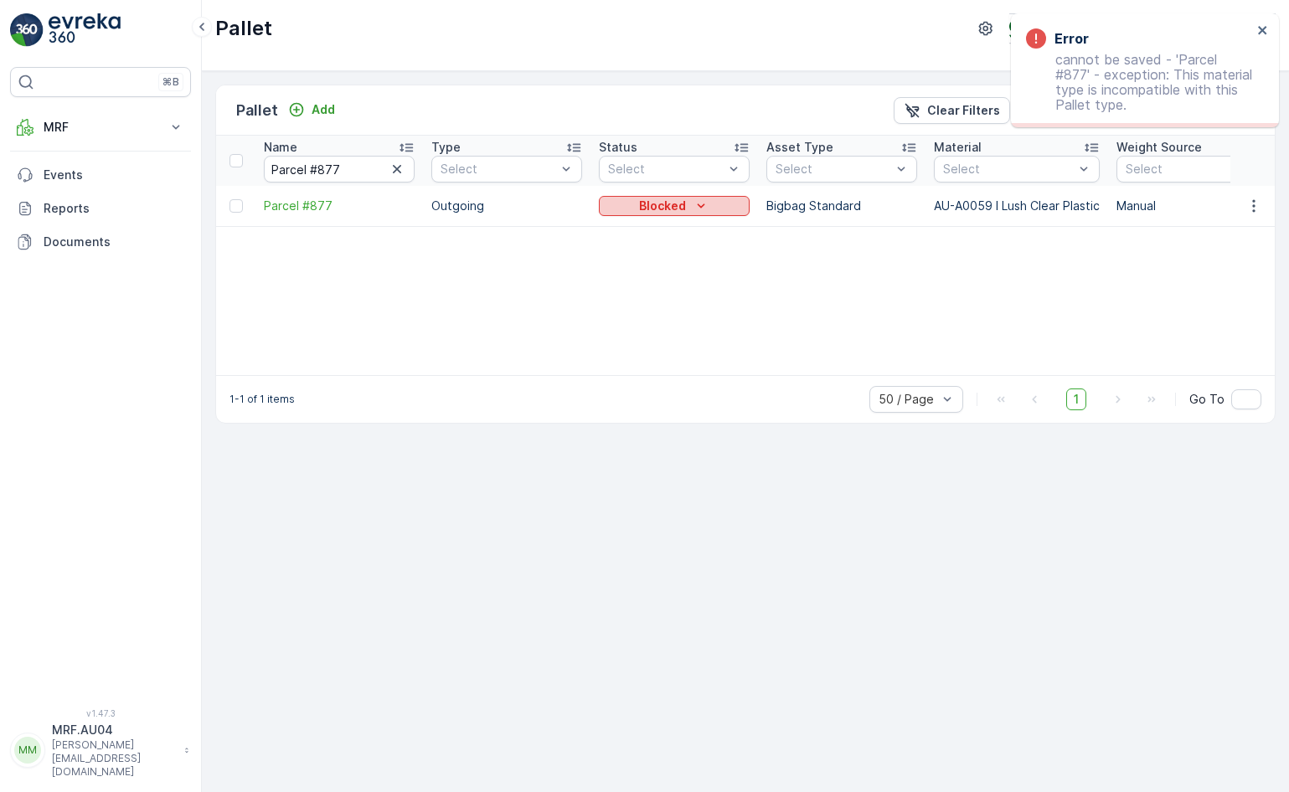
click at [708, 198] on icon "Blocked" at bounding box center [701, 206] width 17 height 17
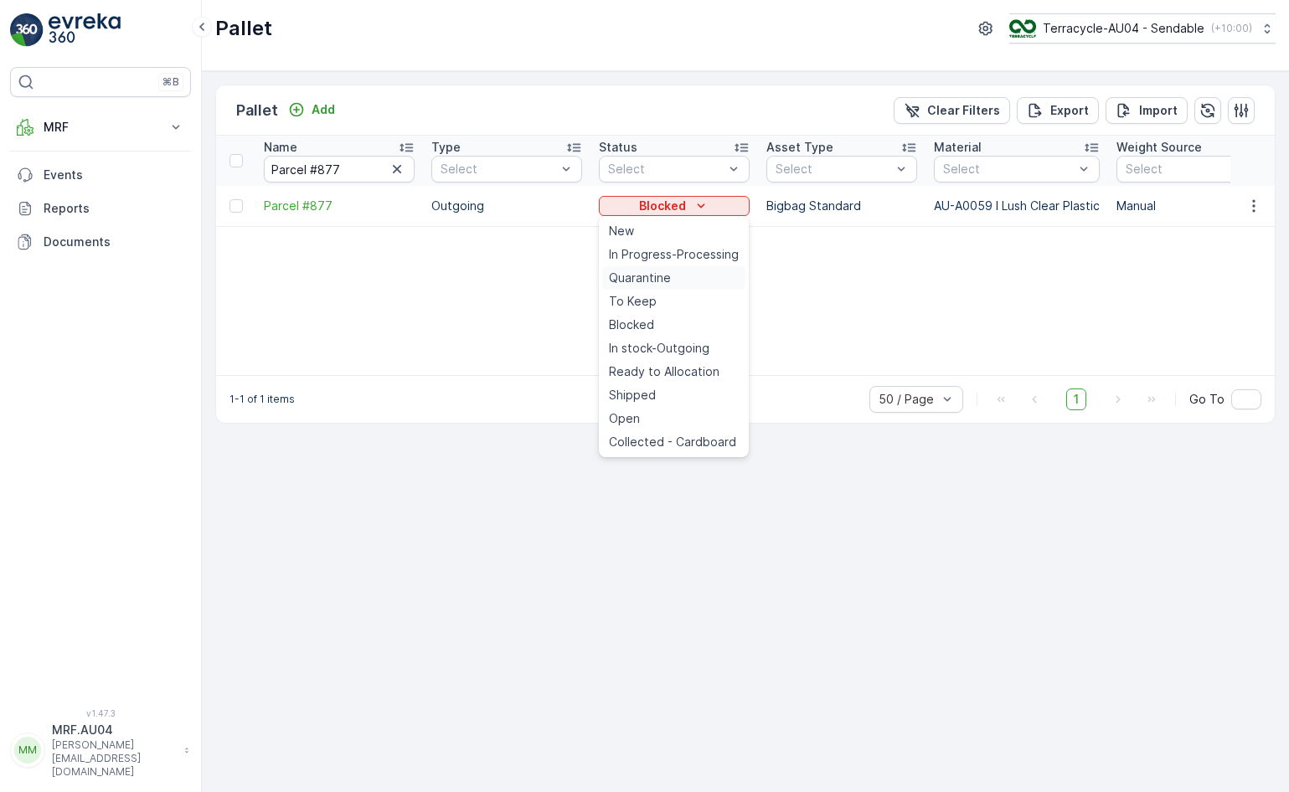
click at [701, 278] on div "Quarantine" at bounding box center [673, 277] width 143 height 23
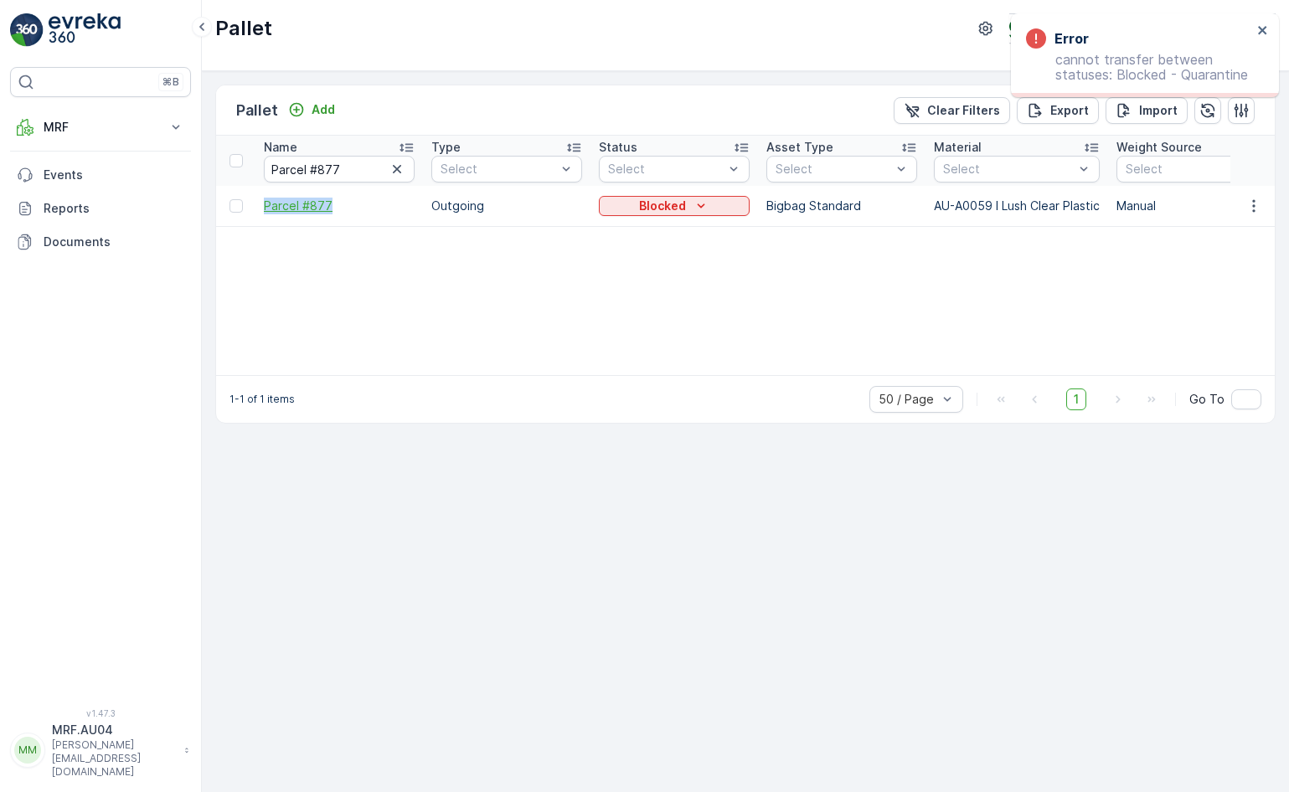
drag, startPoint x: 261, startPoint y: 210, endPoint x: 357, endPoint y: 212, distance: 95.5
click at [357, 212] on td "Parcel #877" at bounding box center [338, 206] width 167 height 40
copy span "Parcel #877"
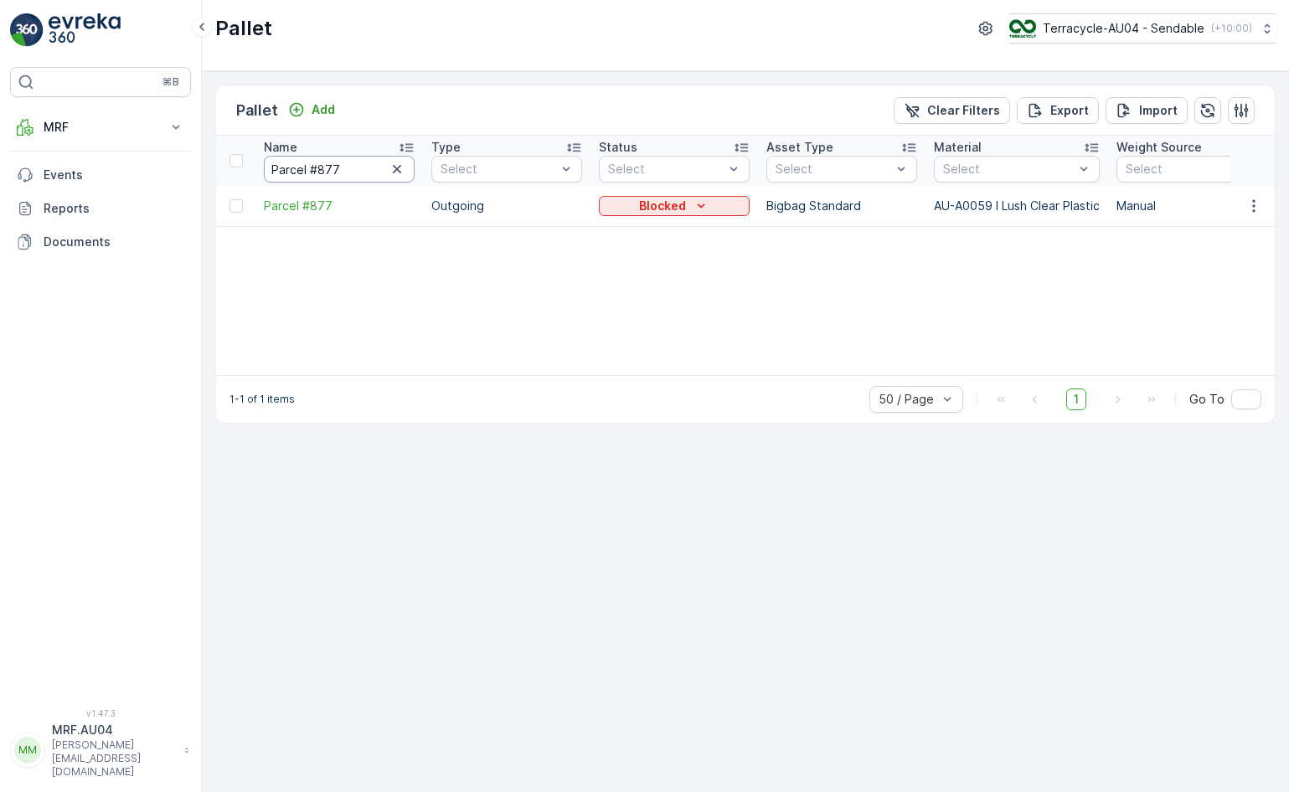
click at [345, 175] on input "Parcel #877" at bounding box center [339, 169] width 151 height 27
type input "Parcel #"
click at [345, 175] on input "Parcel #" at bounding box center [339, 169] width 151 height 27
type input "Parcel #684"
drag, startPoint x: 258, startPoint y: 205, endPoint x: 356, endPoint y: 208, distance: 98.0
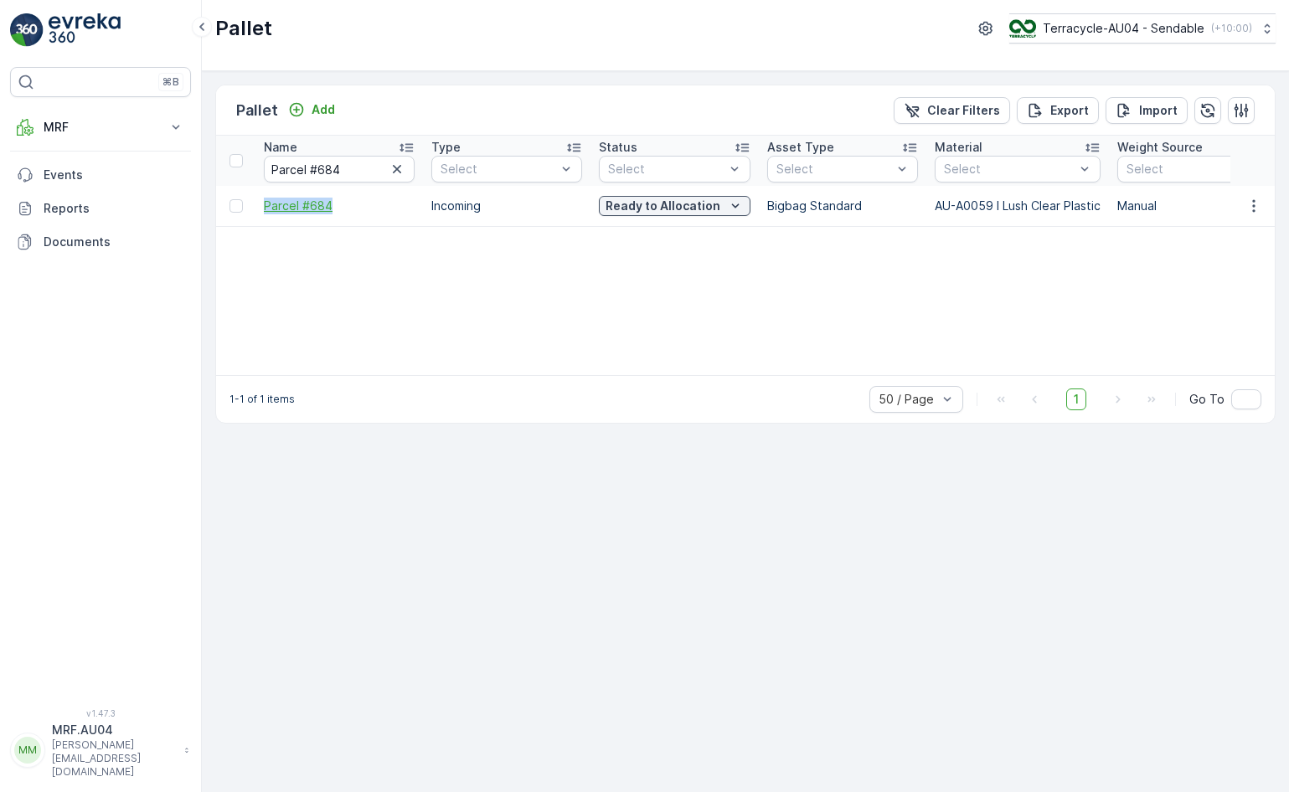
click at [356, 208] on td "Parcel #684" at bounding box center [338, 206] width 167 height 40
copy span "Parcel #684"
click at [365, 164] on input "Parcel #684" at bounding box center [339, 169] width 151 height 27
type input "Parcel #"
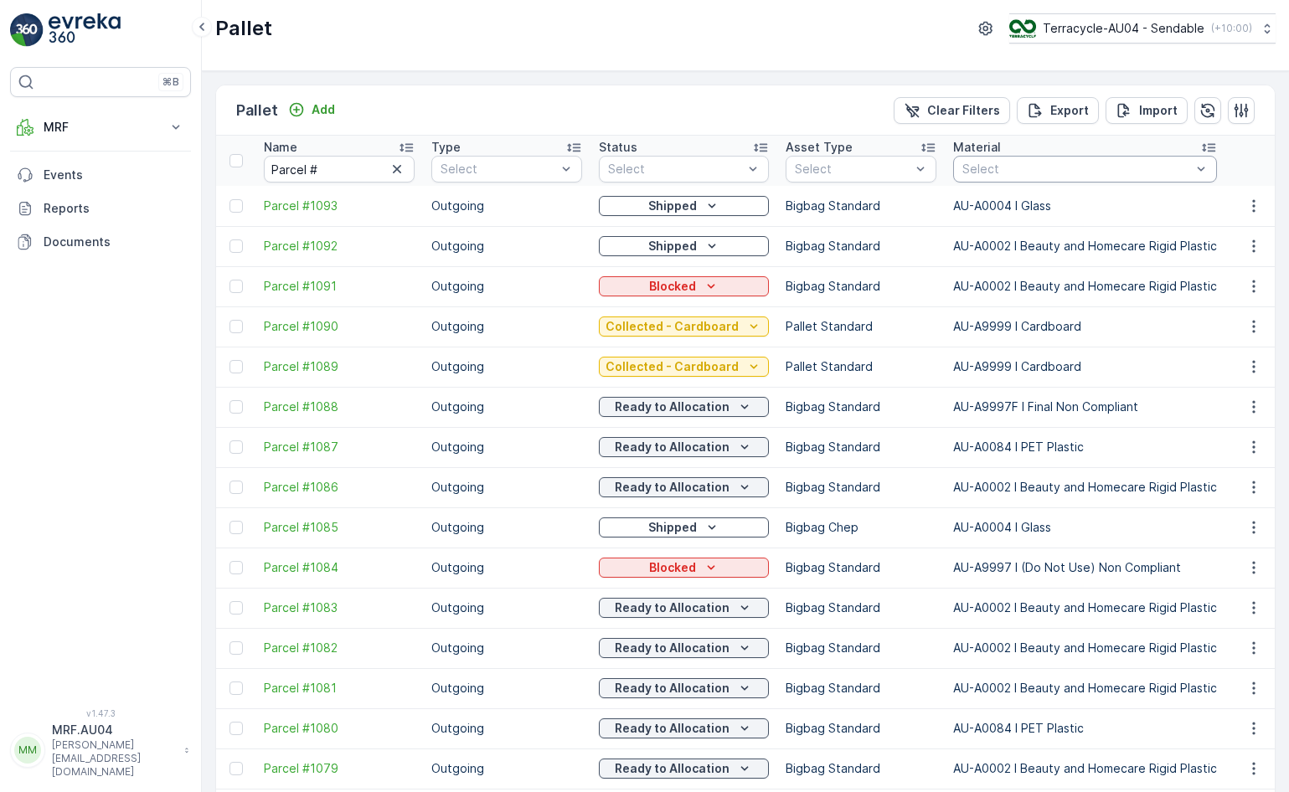
click at [1007, 171] on div at bounding box center [1077, 168] width 232 height 13
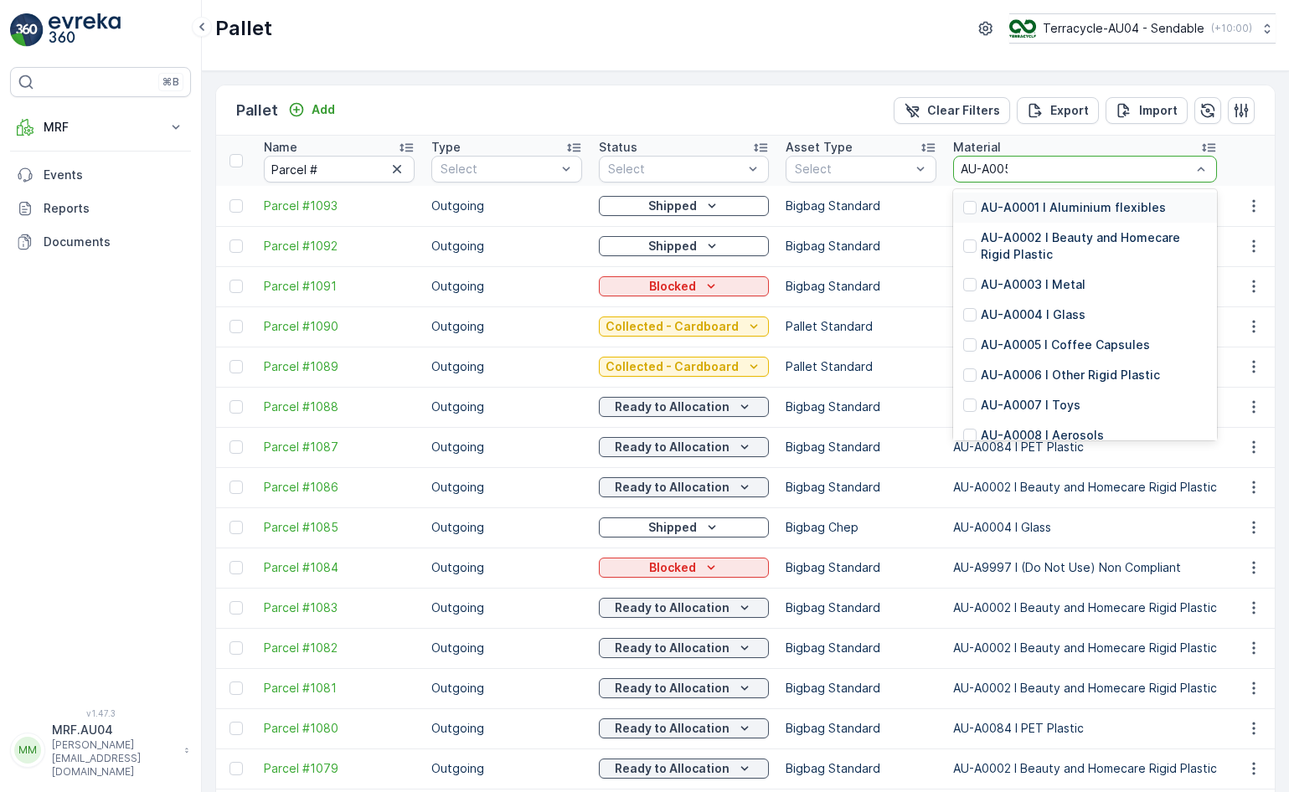
type input "AU-A0059"
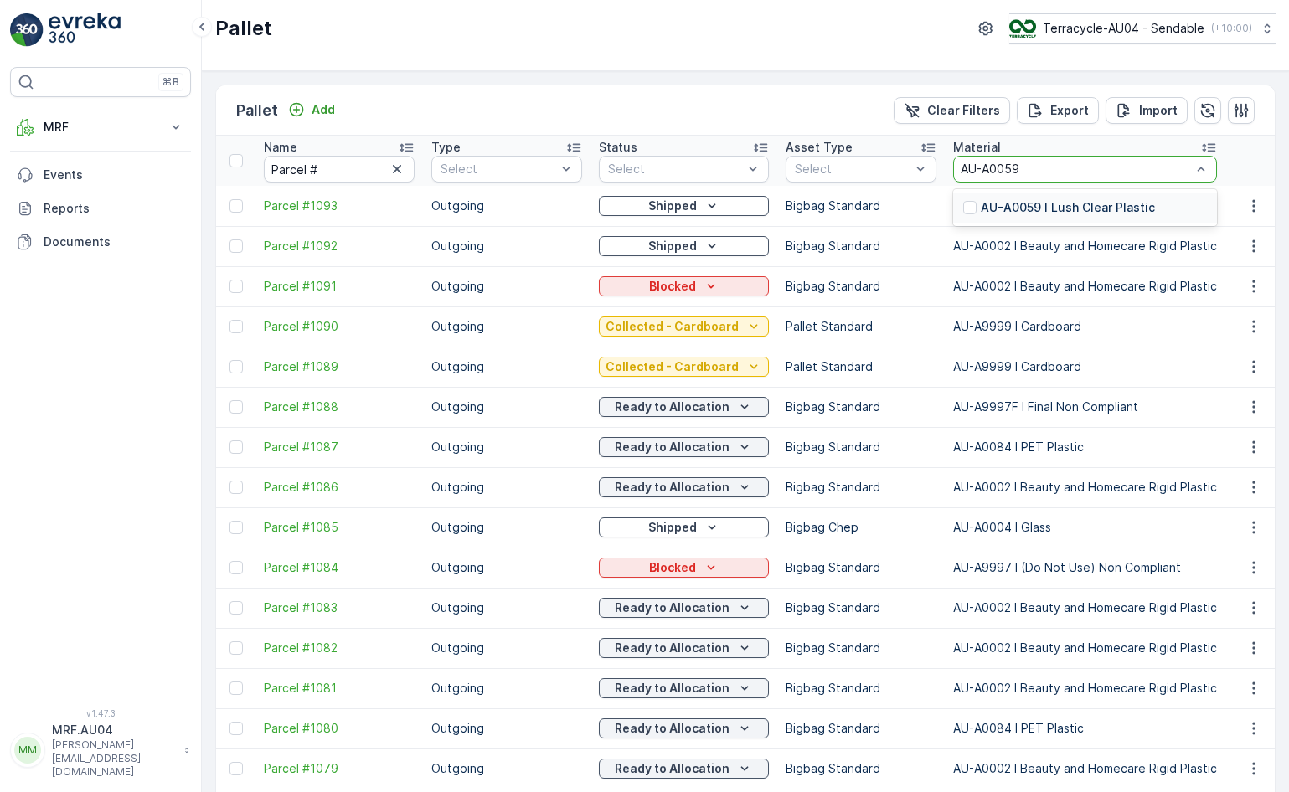
click at [1095, 205] on p "AU-A0059 I Lush Clear Plastic" at bounding box center [1068, 207] width 174 height 17
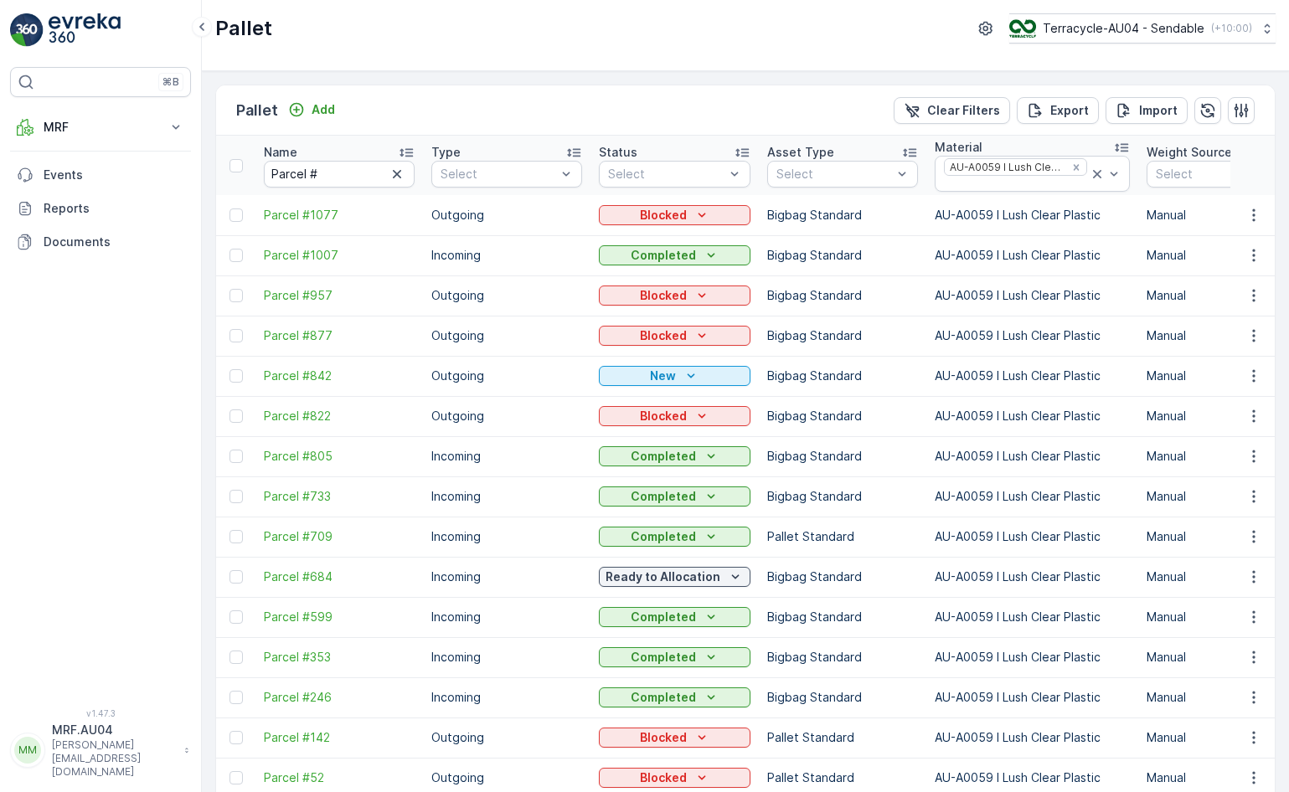
click at [402, 164] on button "button" at bounding box center [397, 174] width 20 height 20
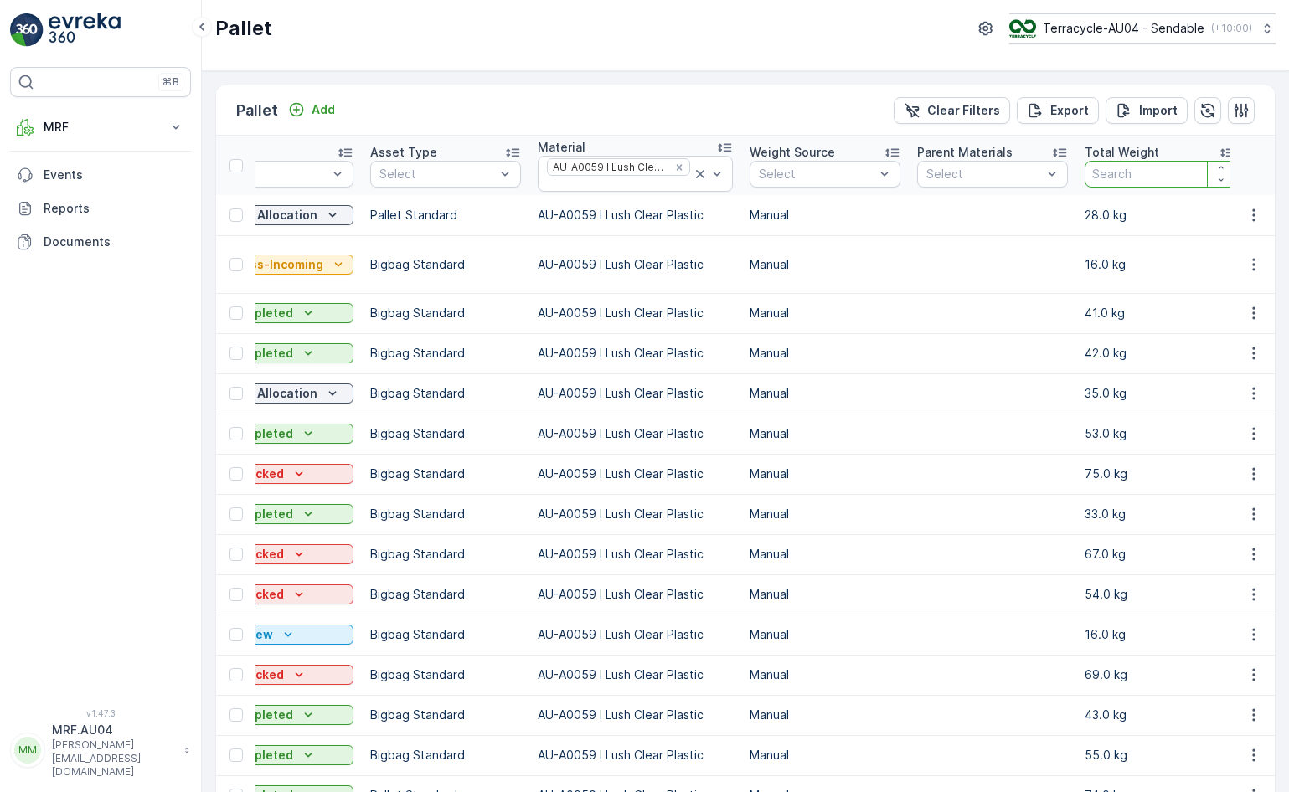
drag, startPoint x: 1131, startPoint y: 175, endPoint x: 1063, endPoint y: 172, distance: 67.9
type input "37"
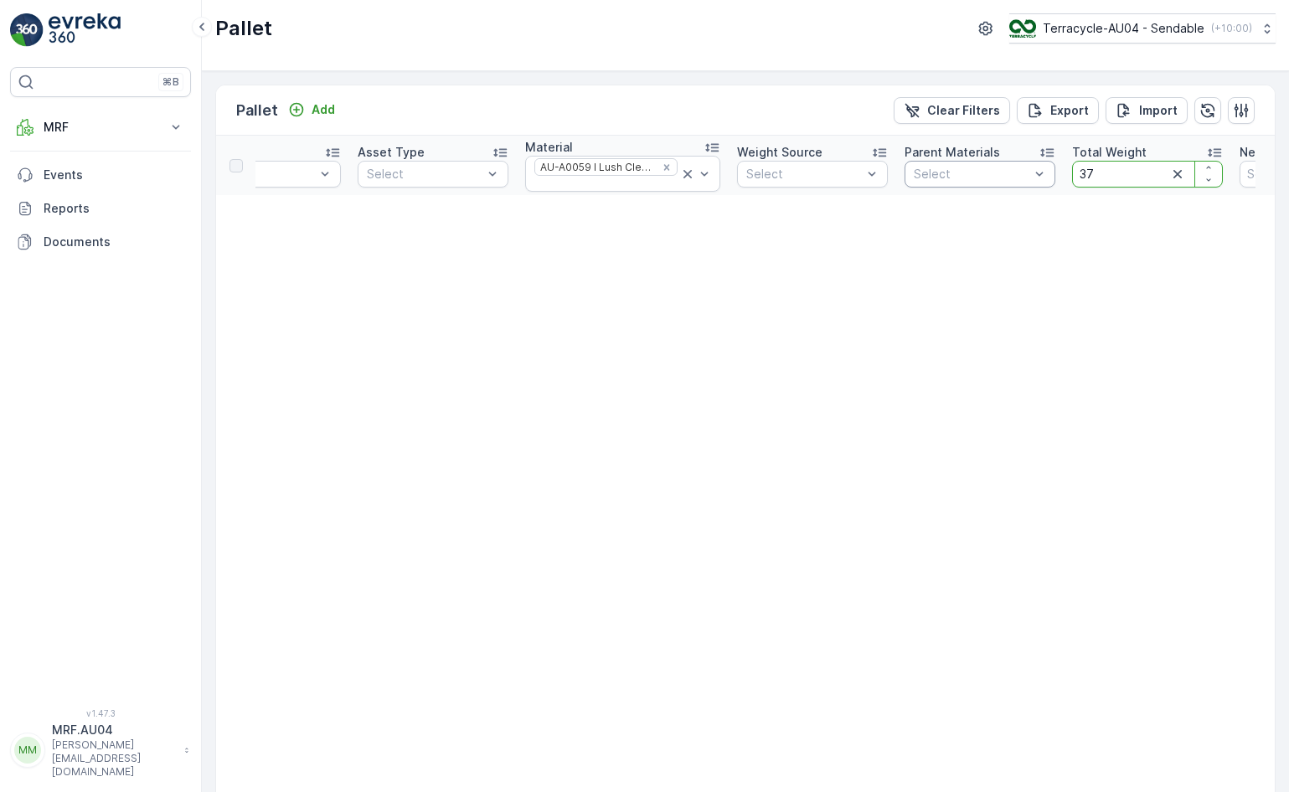
drag, startPoint x: 1107, startPoint y: 179, endPoint x: 1042, endPoint y: 175, distance: 65.5
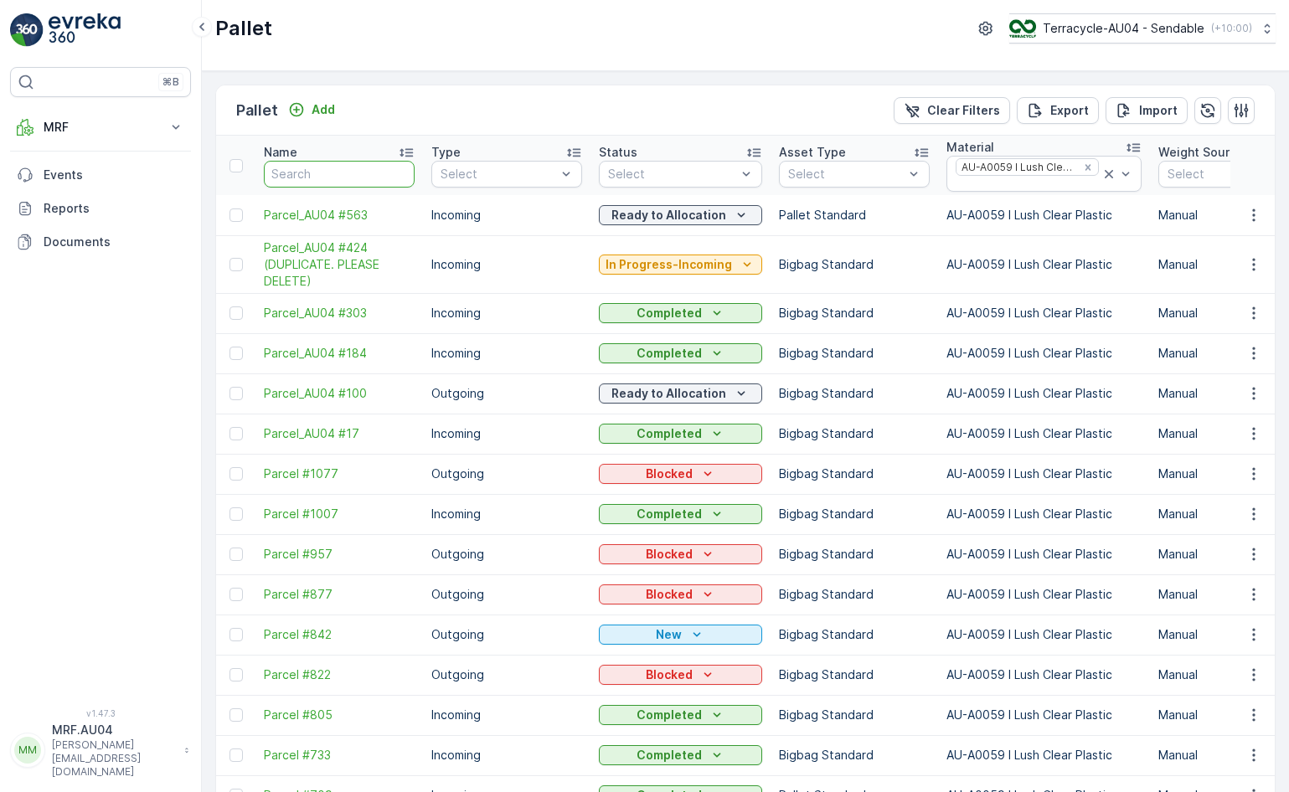
click at [351, 185] on input "text" at bounding box center [339, 174] width 151 height 27
type input "353"
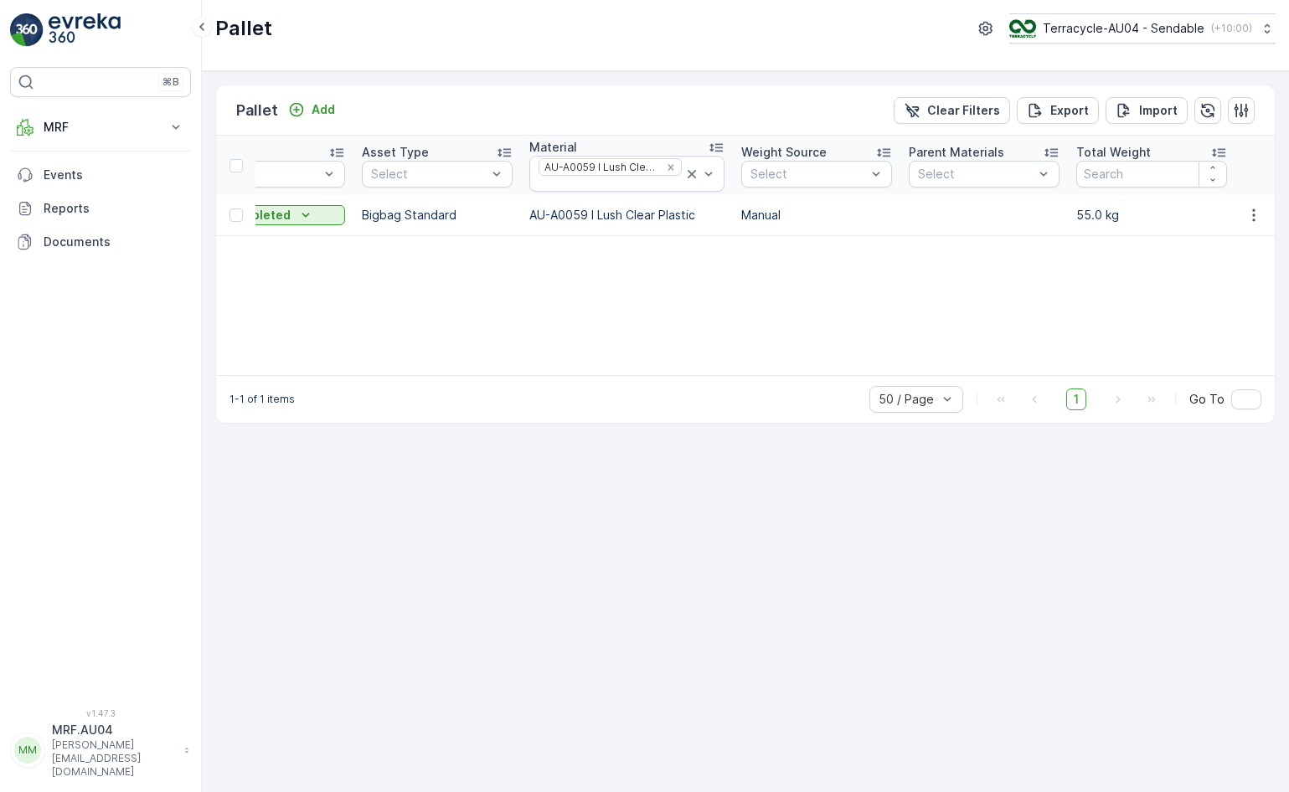
scroll to position [0, 412]
click at [1100, 184] on input "number" at bounding box center [1144, 174] width 151 height 27
type input "55"
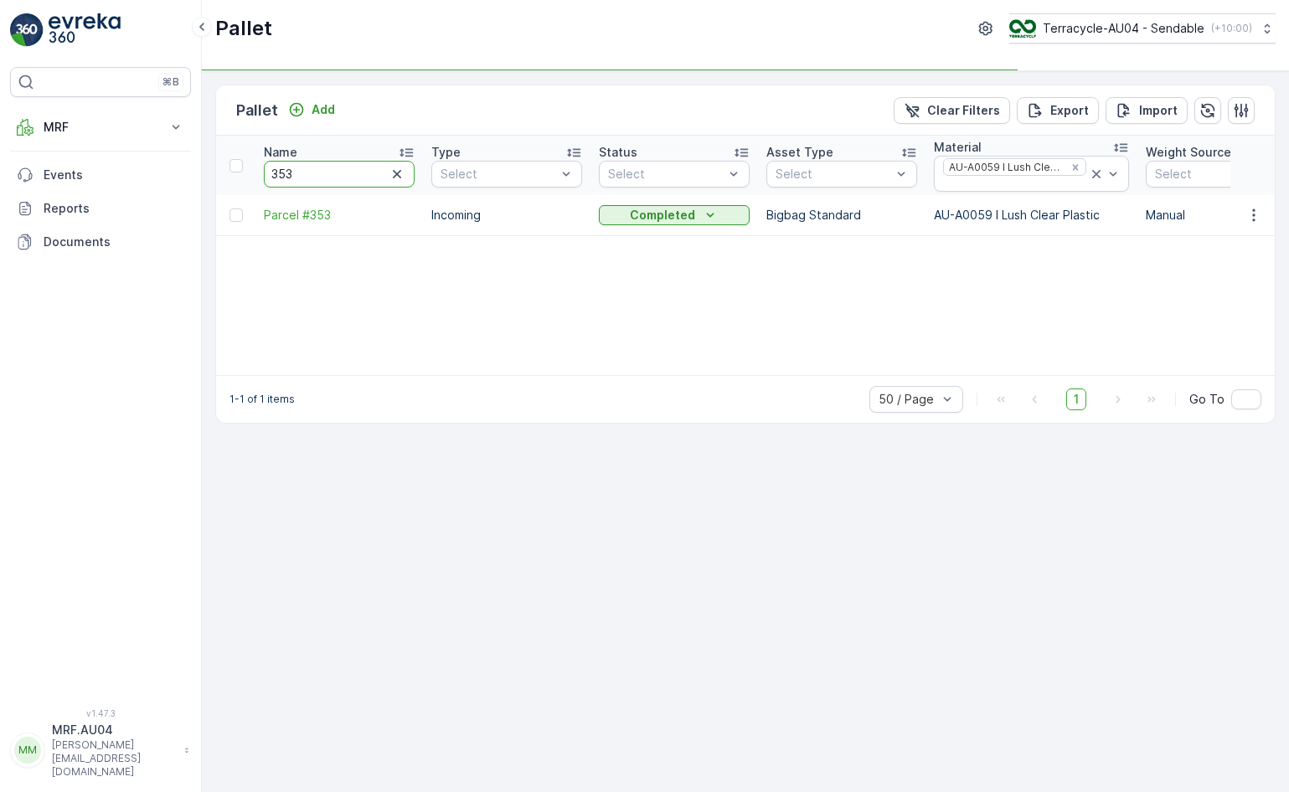
drag, startPoint x: 343, startPoint y: 176, endPoint x: 237, endPoint y: 176, distance: 105.5
click at [295, 185] on input "353" at bounding box center [339, 174] width 151 height 27
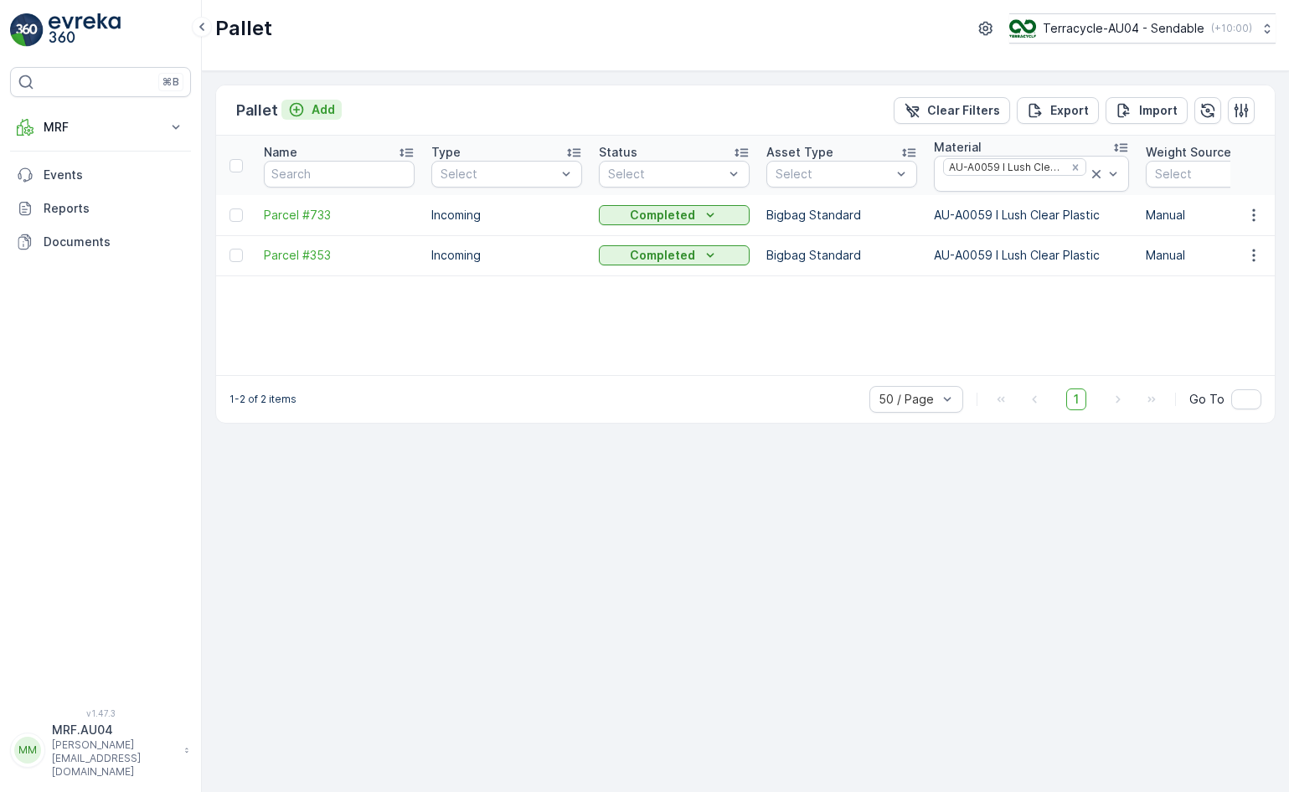
click at [310, 101] on div "Add" at bounding box center [311, 109] width 47 height 17
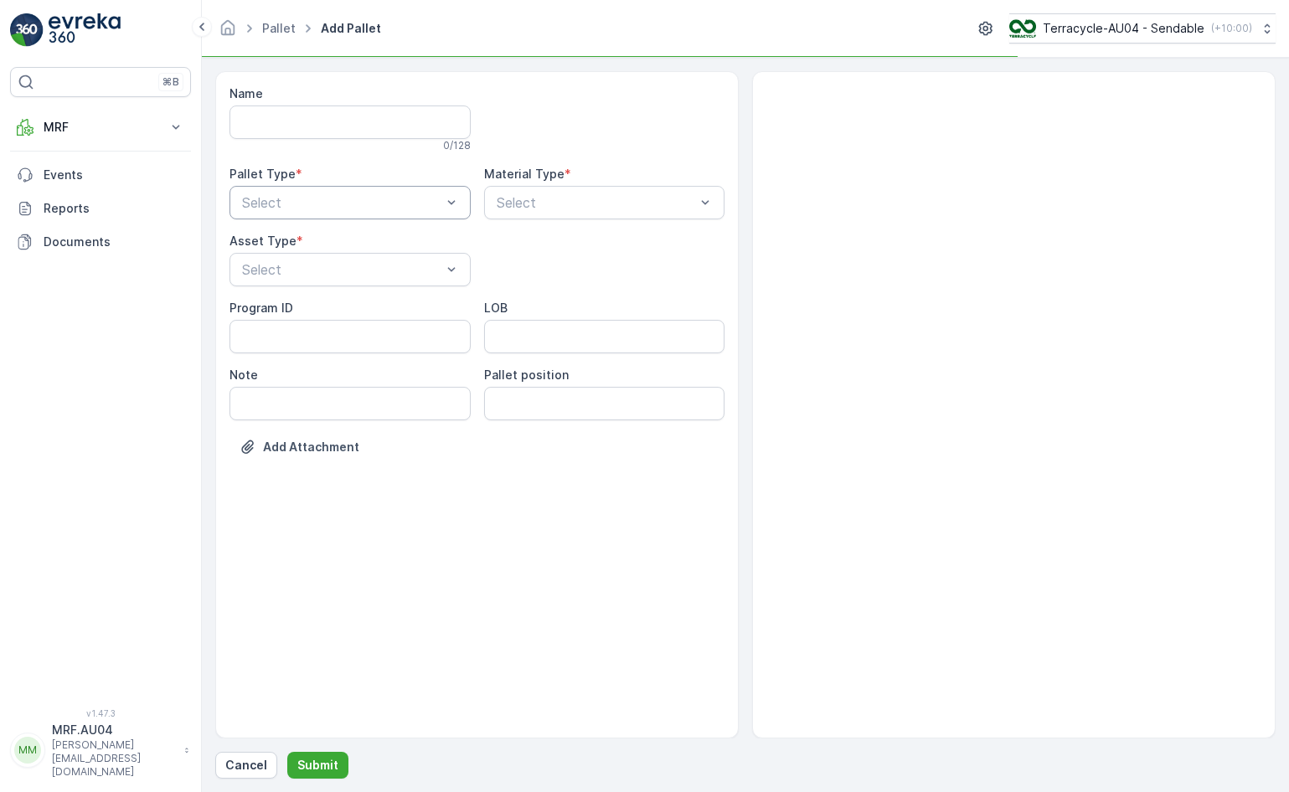
click at [321, 203] on div at bounding box center [341, 202] width 203 height 15
click at [321, 243] on div "Incoming" at bounding box center [350, 243] width 221 height 15
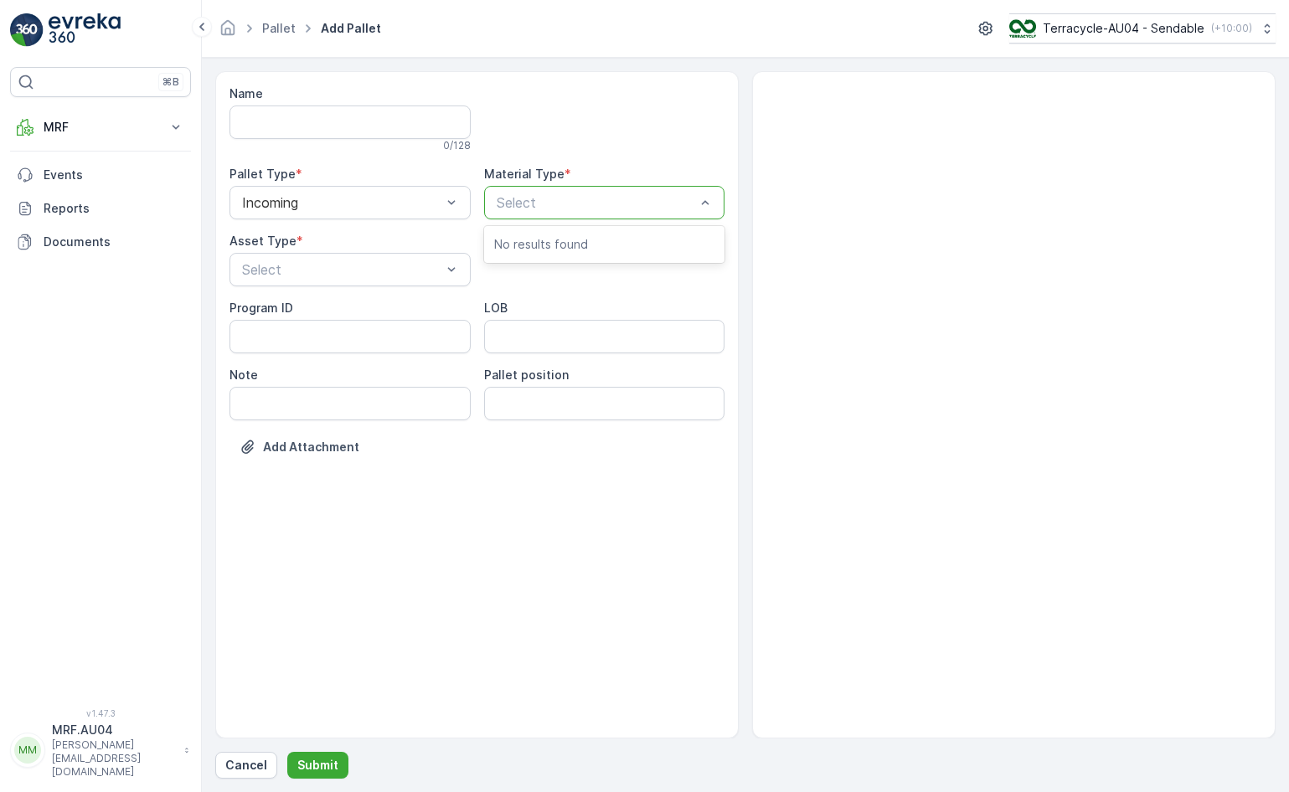
click at [504, 195] on div at bounding box center [596, 202] width 203 height 15
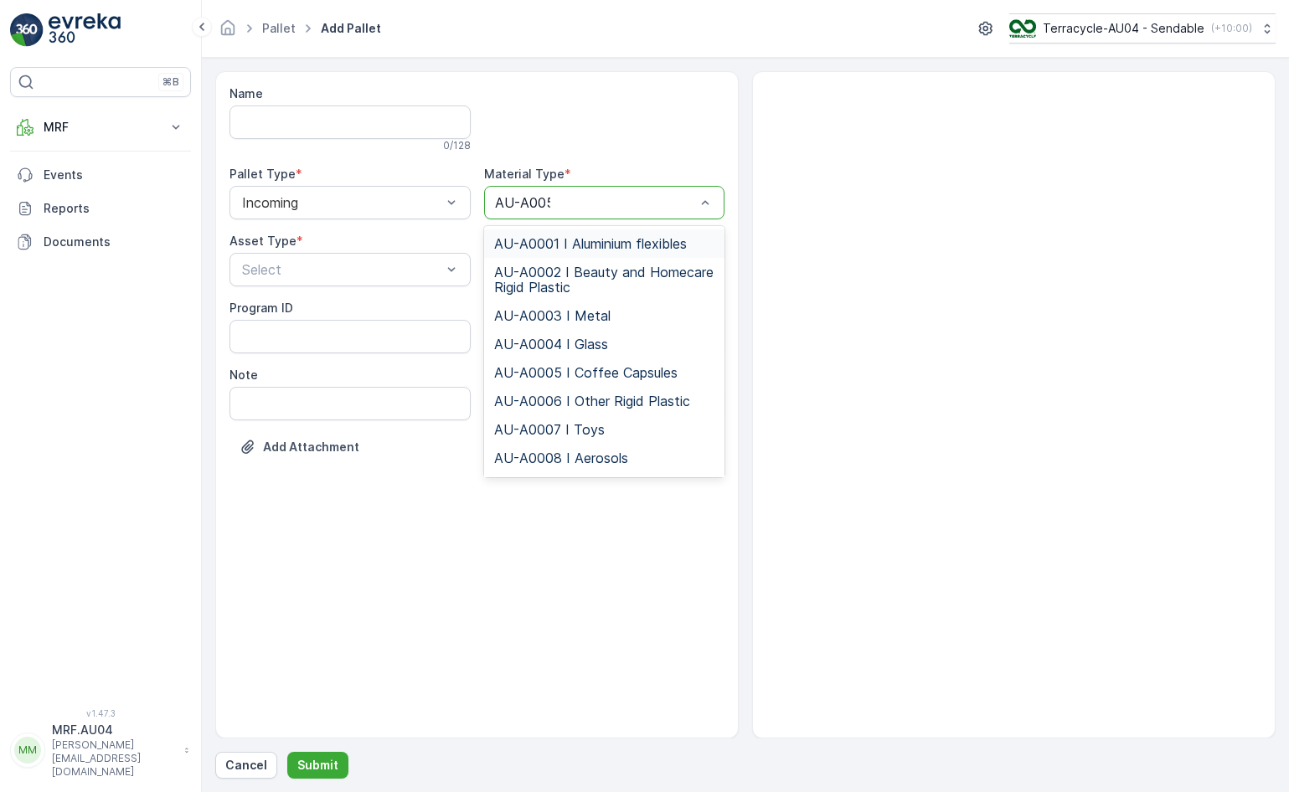
type input "AU-A0059"
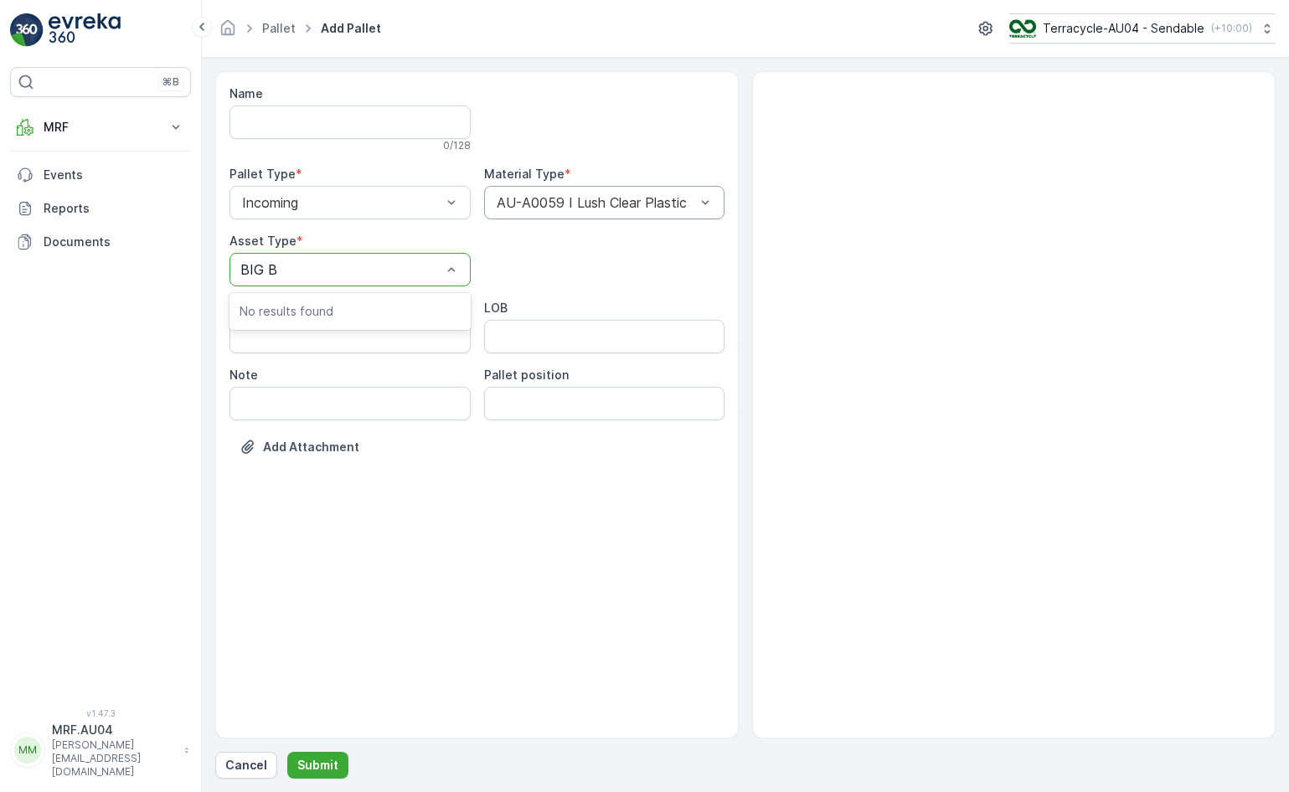
type input "BIG"
click at [317, 753] on button "Submit" at bounding box center [317, 765] width 61 height 27
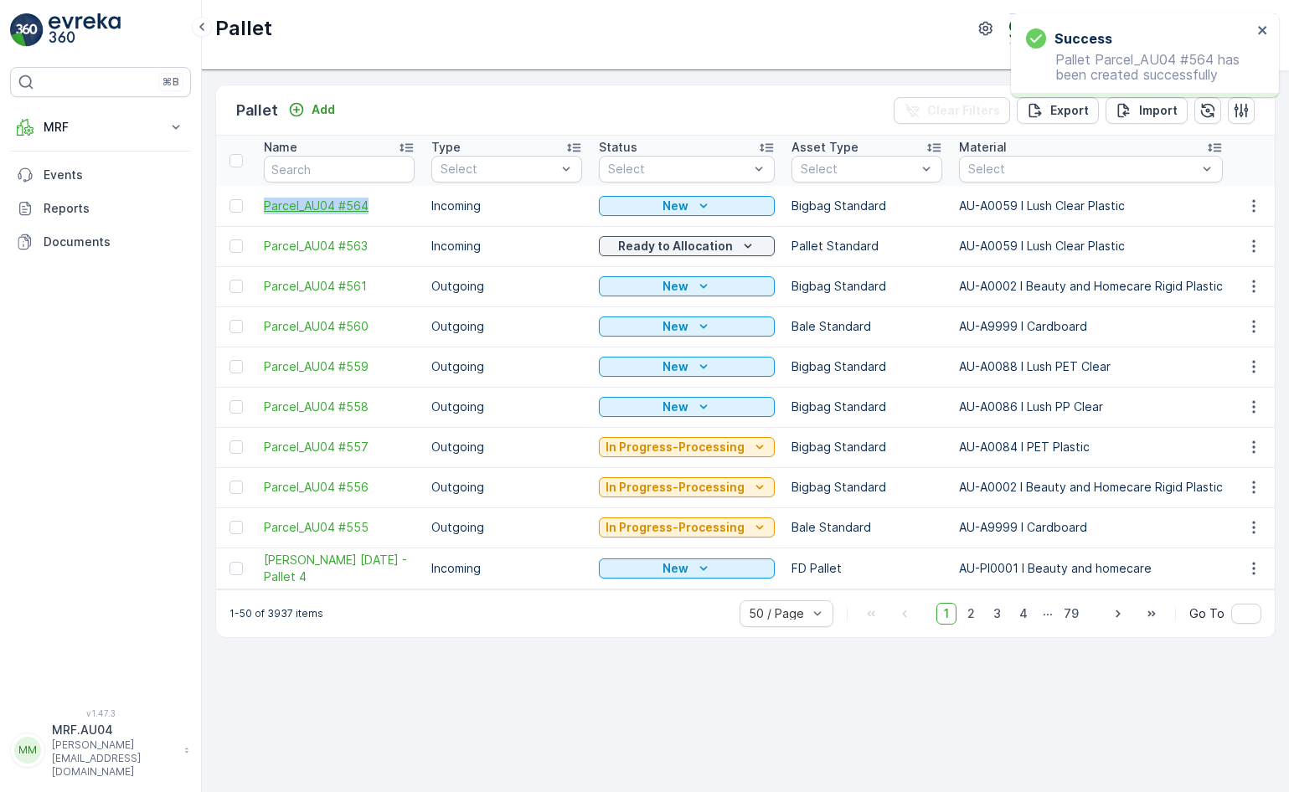
drag, startPoint x: 260, startPoint y: 208, endPoint x: 380, endPoint y: 206, distance: 120.6
click at [380, 207] on td "Parcel_AU04 #564" at bounding box center [338, 206] width 167 height 40
copy span "Parcel_AU04 #564"
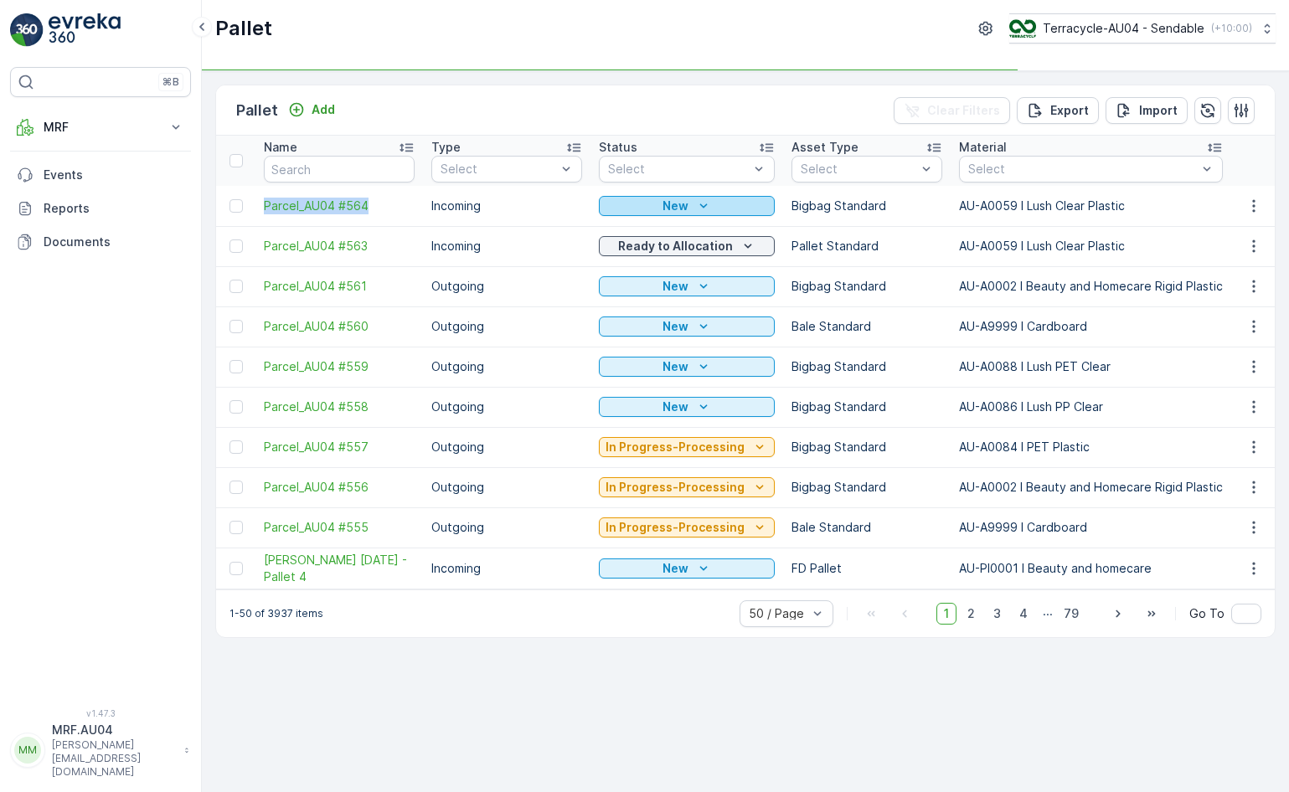
click at [675, 200] on p "New" at bounding box center [675, 206] width 26 height 17
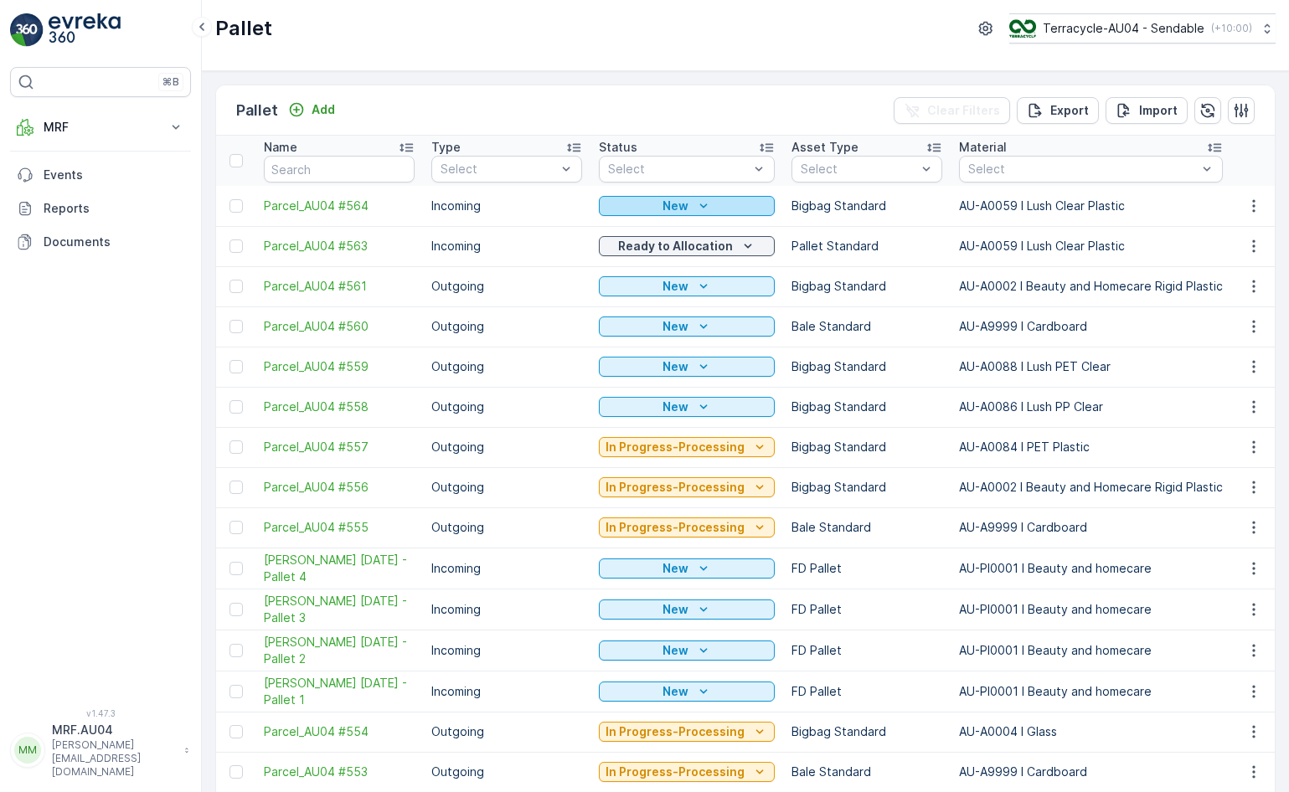
click at [688, 201] on div "New" at bounding box center [686, 206] width 162 height 17
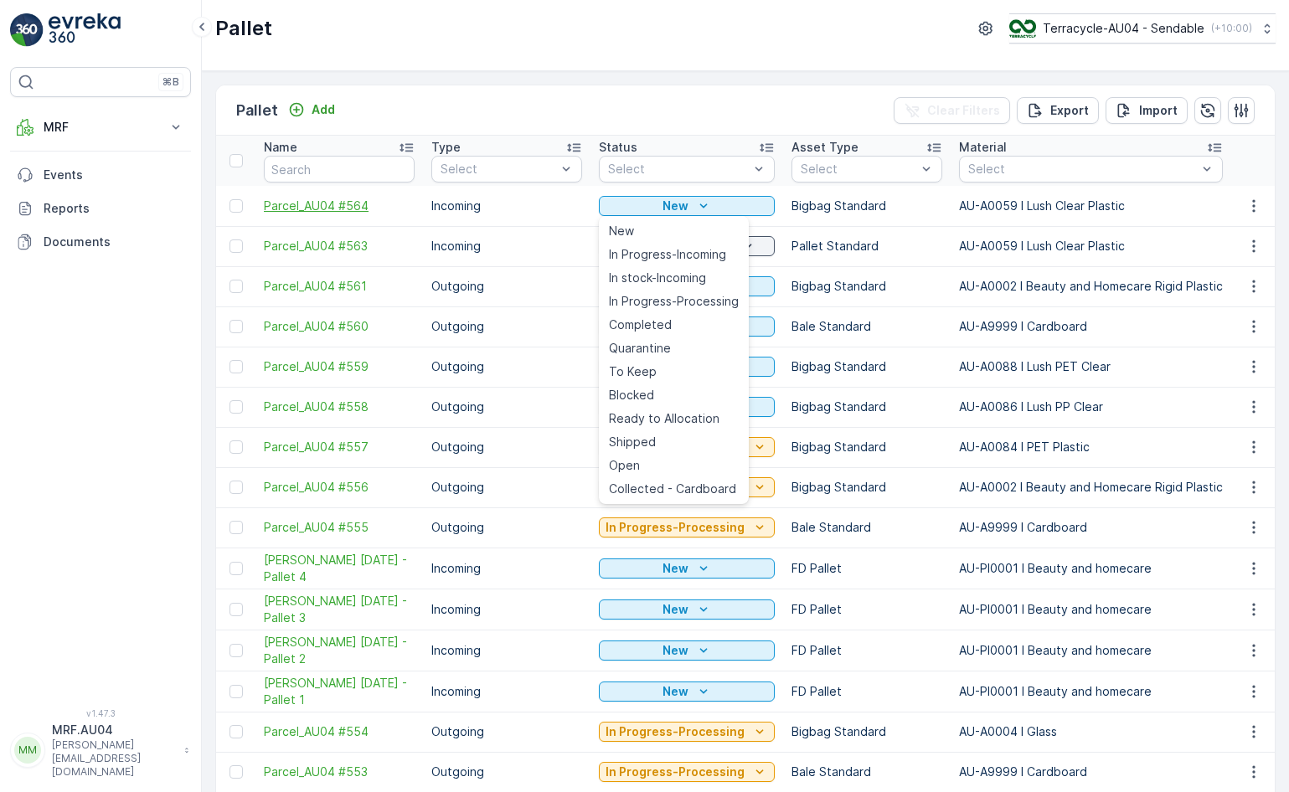
click at [366, 203] on span "Parcel_AU04 #564" at bounding box center [339, 206] width 151 height 17
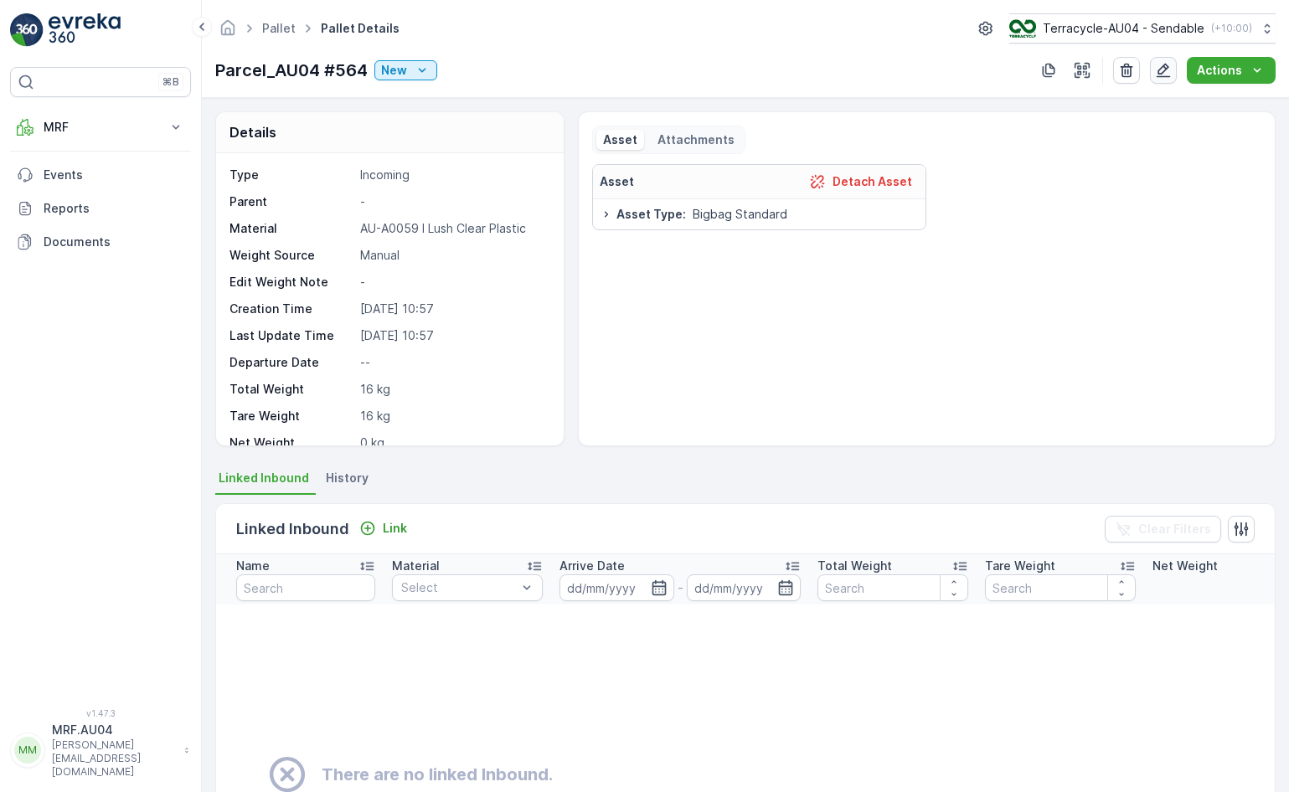
click at [1170, 78] on icon "button" at bounding box center [1163, 70] width 17 height 17
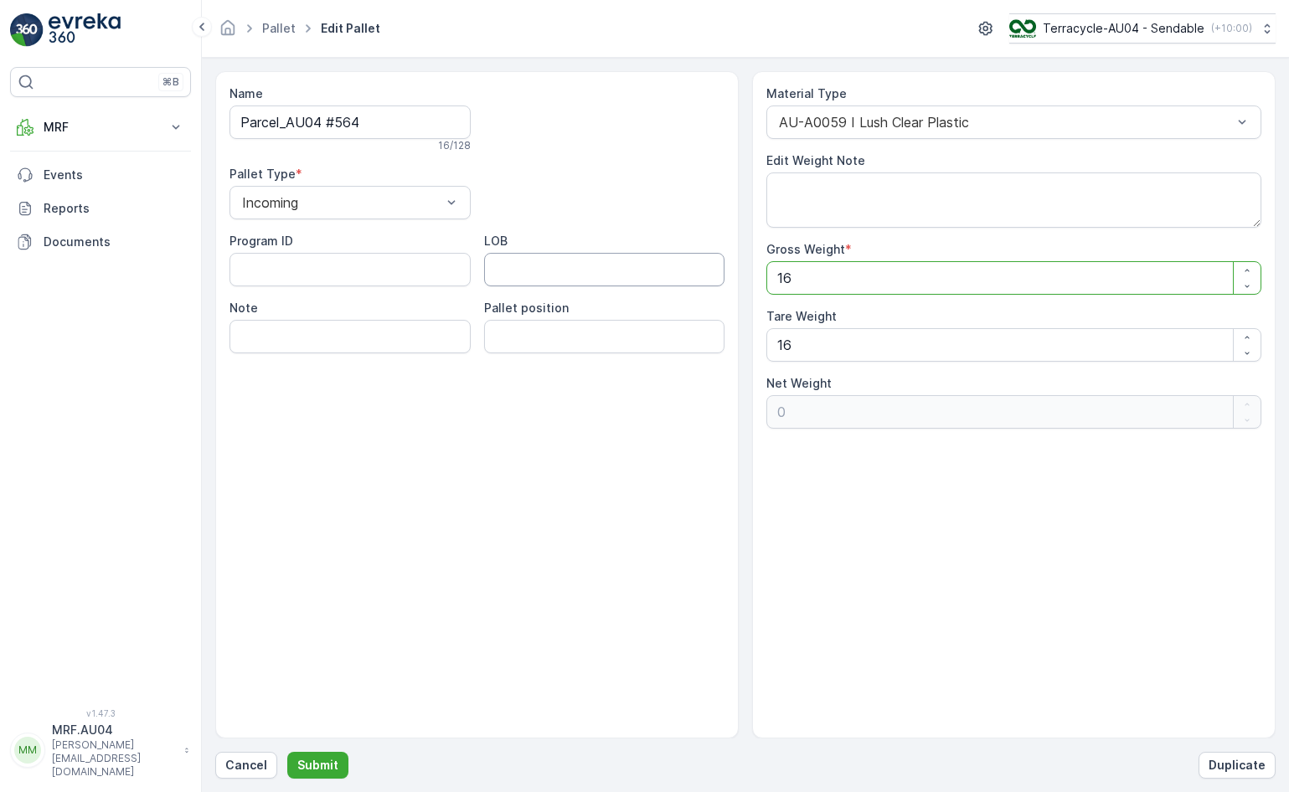
drag, startPoint x: 870, startPoint y: 281, endPoint x: 699, endPoint y: 281, distance: 170.8
click at [699, 281] on div "Name Parcel_AU04 #564 16 / 128 Pallet Type * Incoming Program ID LOB Note Palle…" at bounding box center [745, 404] width 1060 height 667
type Weight "5"
type Weight "-11"
type Weight "55"
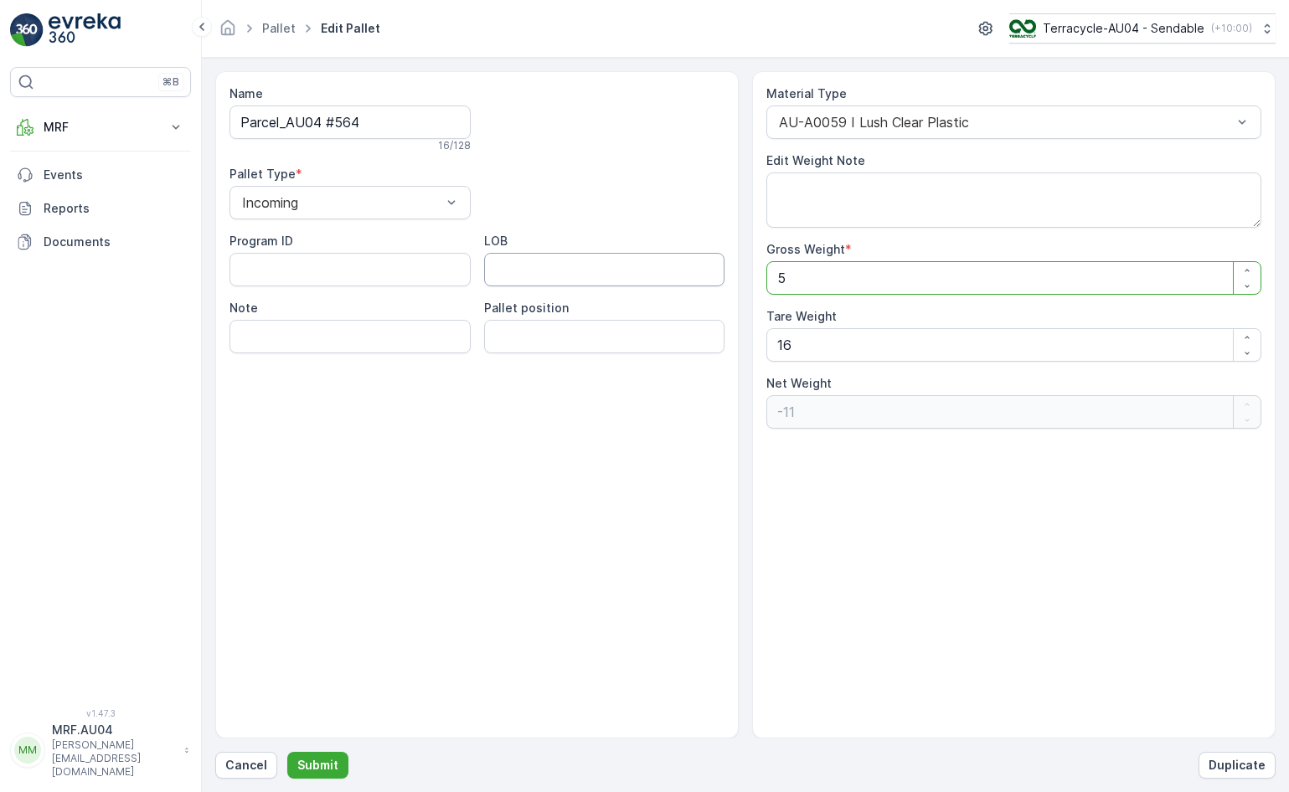
type Weight "39"
type Weight "55"
click at [336, 755] on button "Submit" at bounding box center [317, 765] width 61 height 27
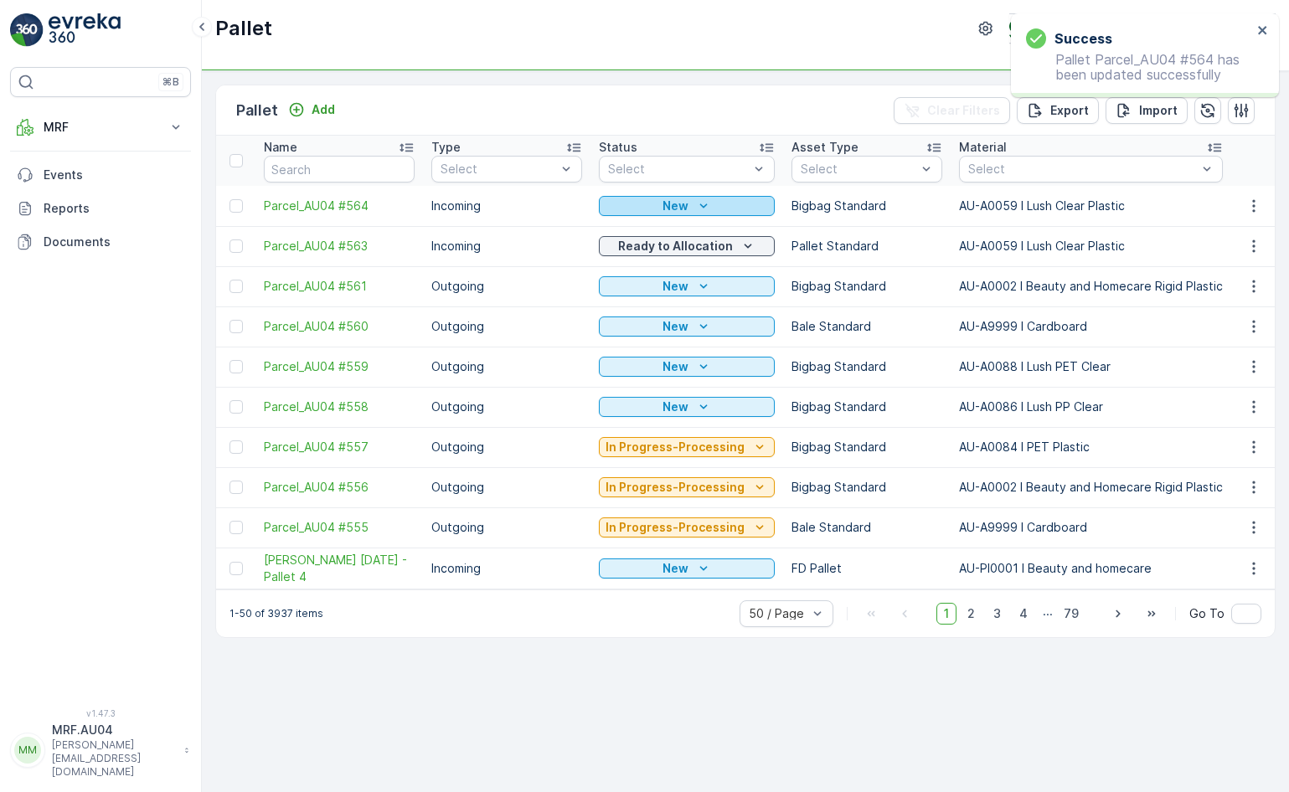
click at [667, 201] on p "New" at bounding box center [675, 206] width 26 height 17
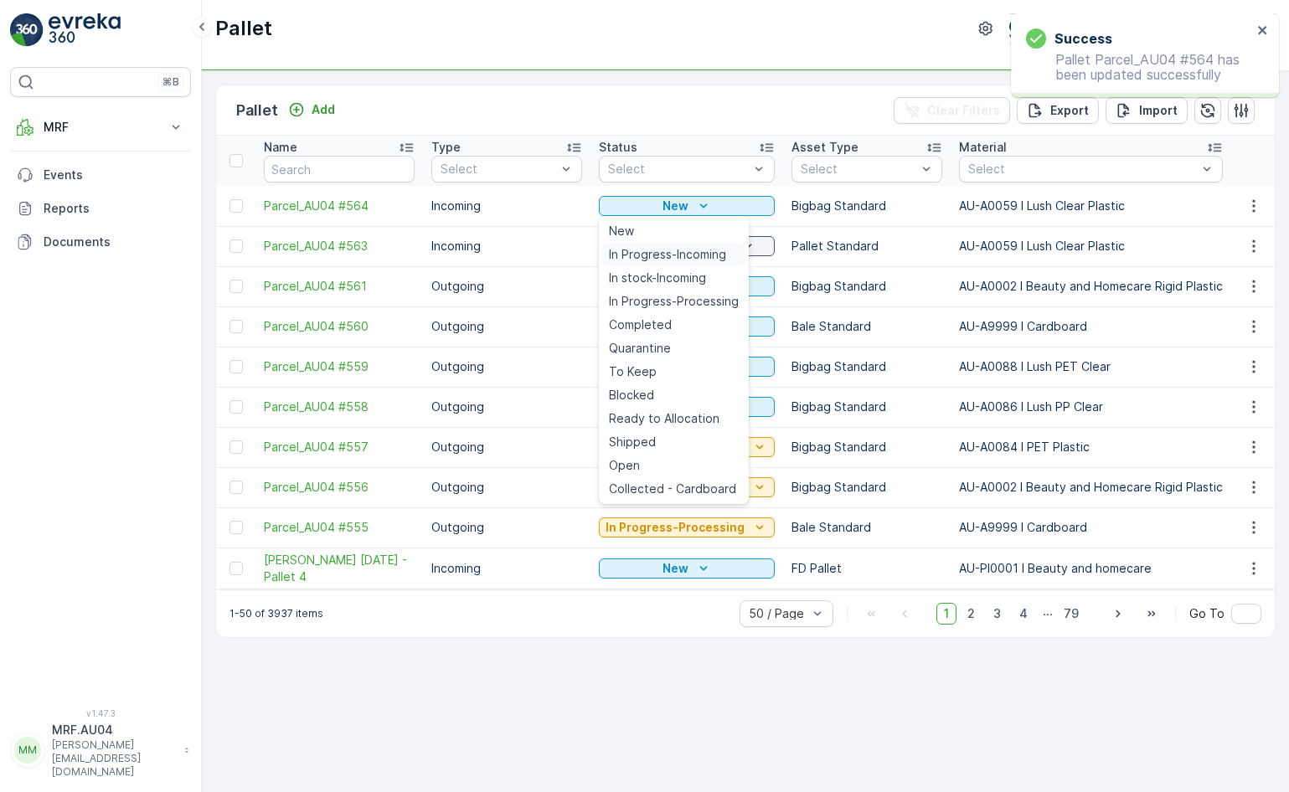
click at [668, 257] on span "In Progress-Incoming" at bounding box center [667, 254] width 117 height 17
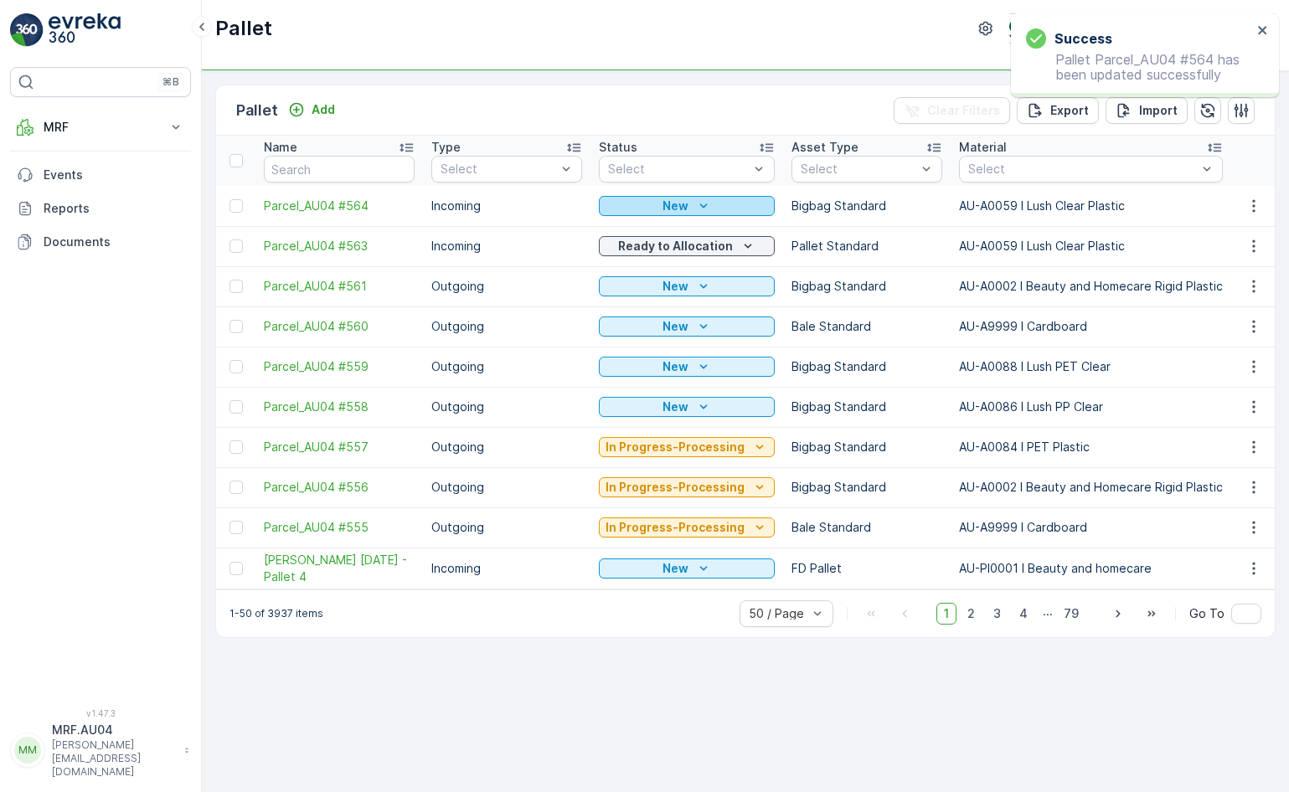
click at [708, 196] on button "New" at bounding box center [687, 206] width 176 height 20
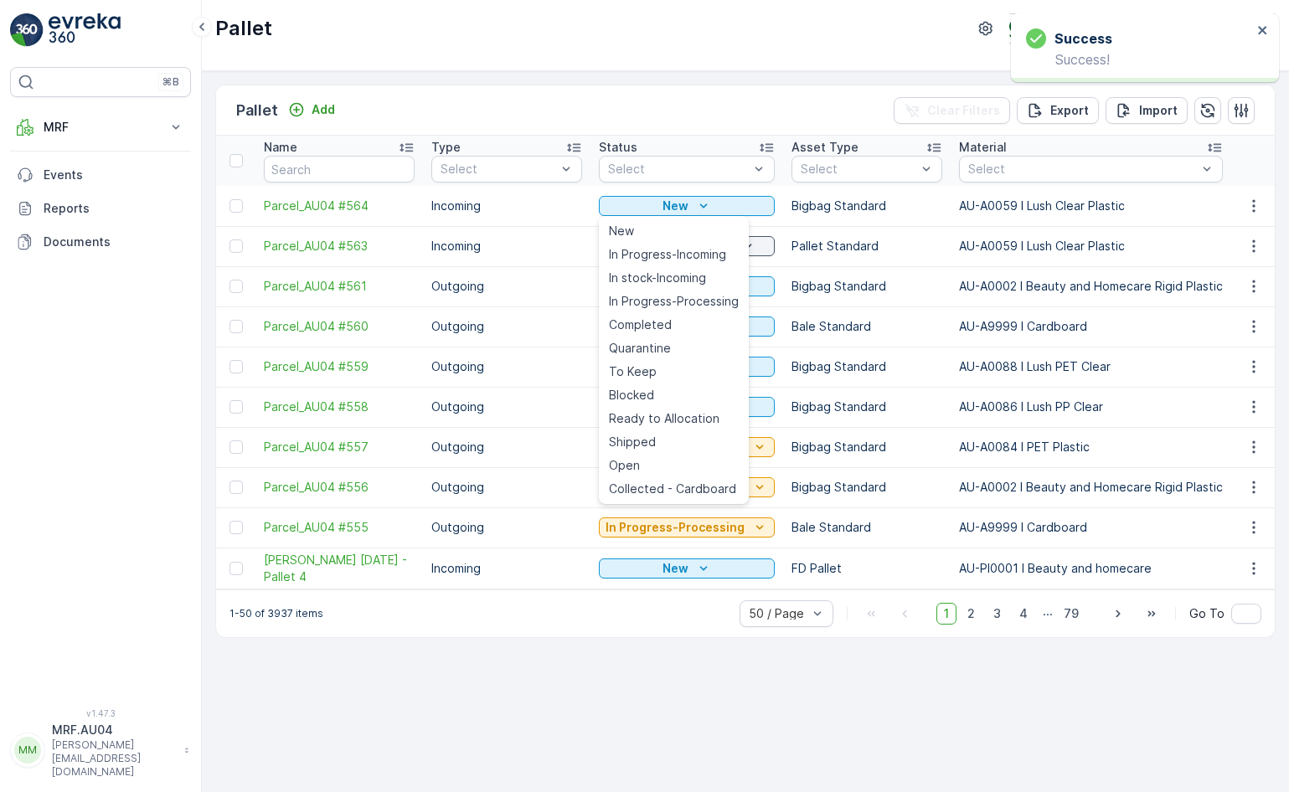
click at [669, 420] on td "New" at bounding box center [686, 407] width 193 height 40
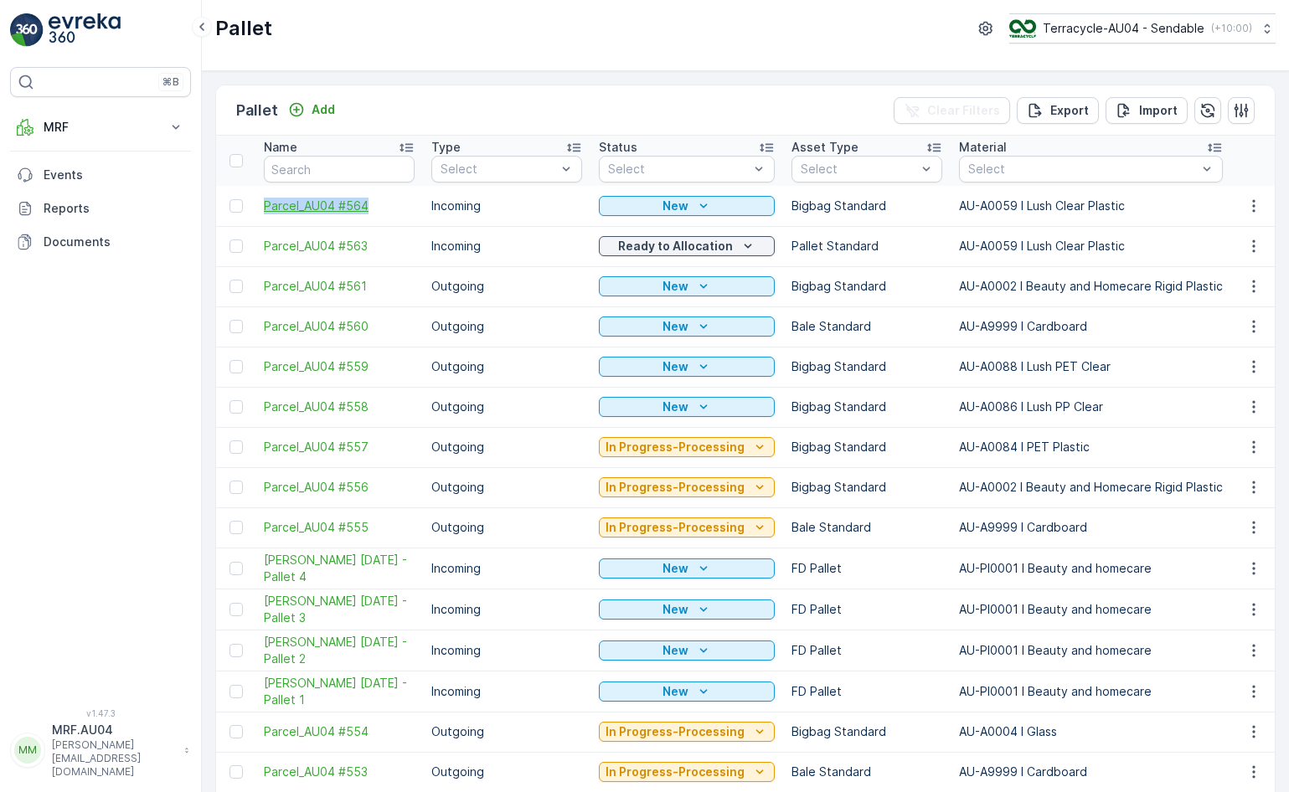
drag, startPoint x: 262, startPoint y: 210, endPoint x: 399, endPoint y: 210, distance: 136.5
click at [399, 210] on td "Parcel_AU04 #564" at bounding box center [338, 206] width 167 height 40
copy span "Parcel_AU04 #564"
click at [640, 209] on div "New" at bounding box center [686, 206] width 162 height 17
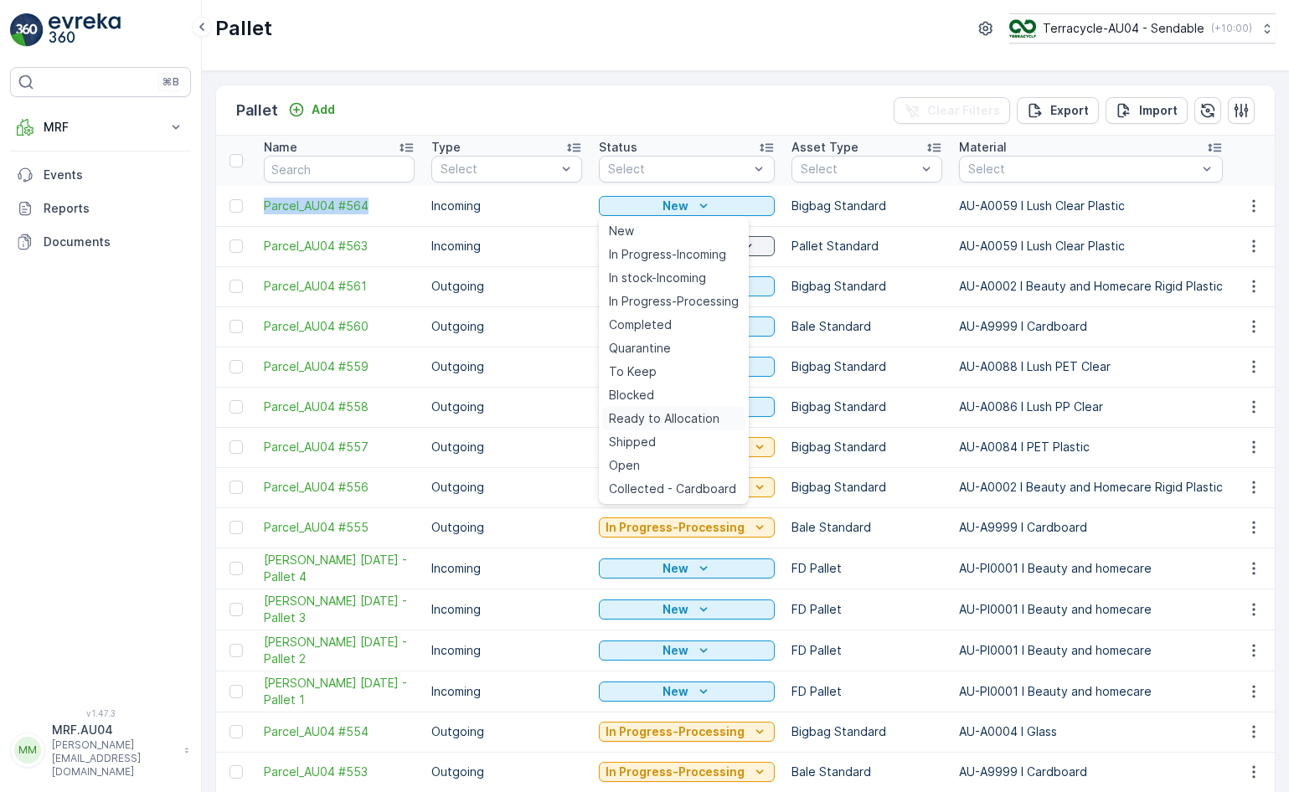
click at [674, 415] on span "Ready to Allocation" at bounding box center [664, 418] width 111 height 17
